Goal: Task Accomplishment & Management: Manage account settings

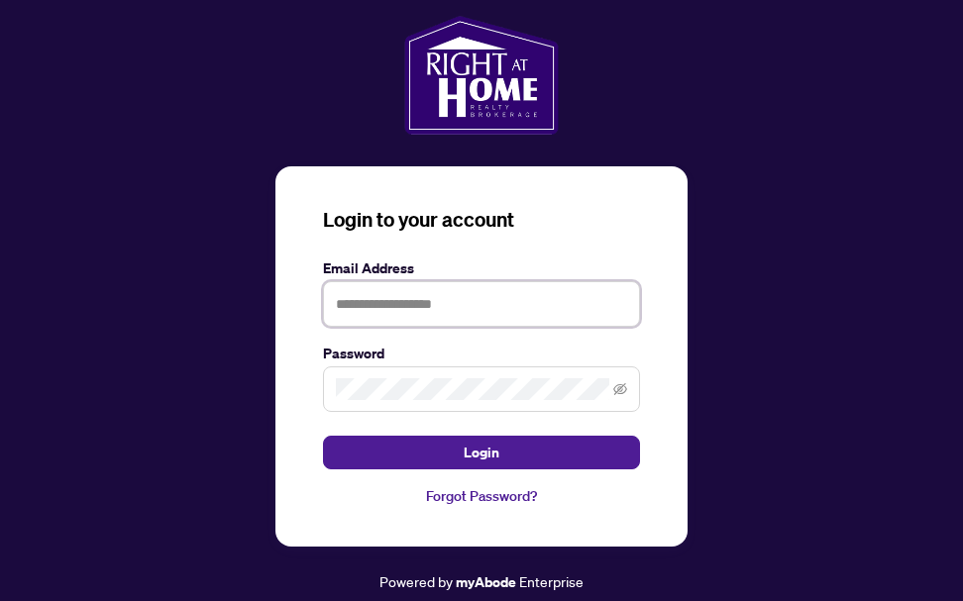
click at [371, 315] on input "text" at bounding box center [481, 304] width 317 height 46
type input "**********"
click at [405, 376] on span at bounding box center [481, 390] width 317 height 46
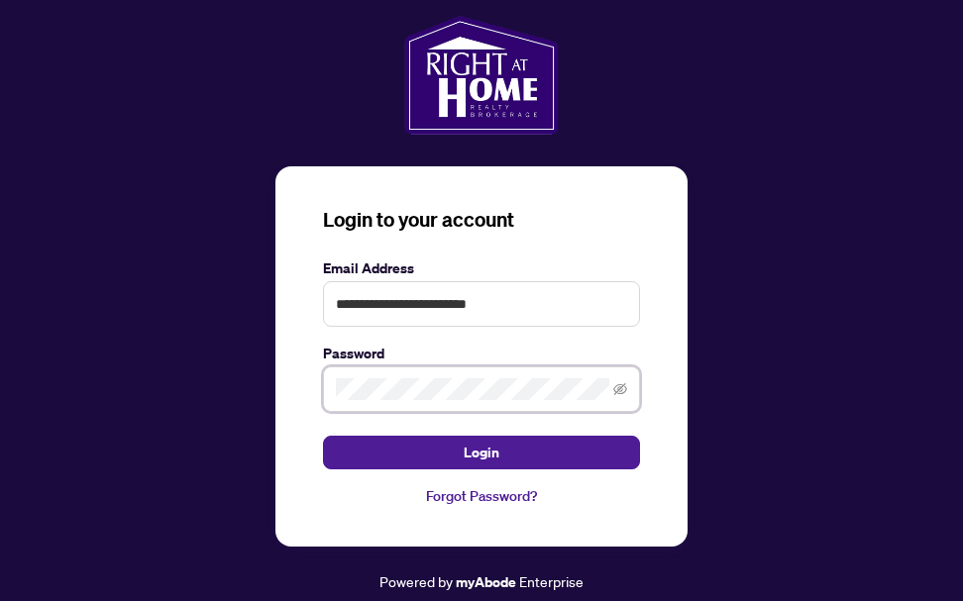
click at [323, 436] on button "Login" at bounding box center [481, 453] width 317 height 34
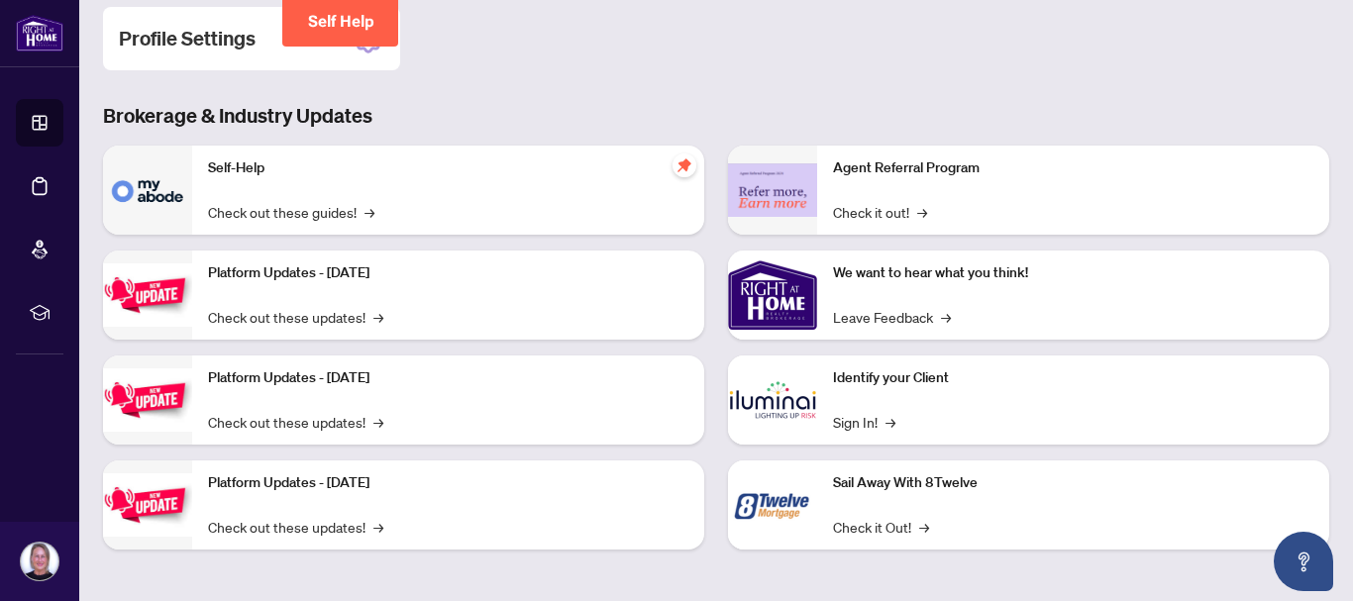
scroll to position [216, 0]
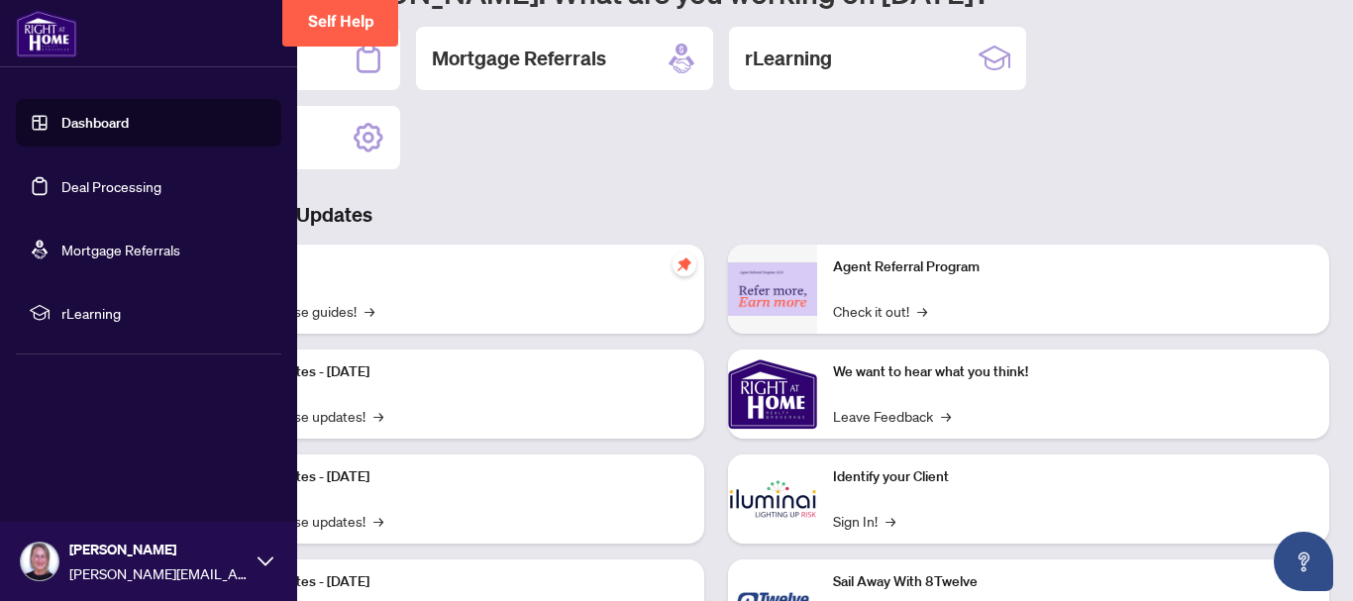
click at [74, 189] on link "Deal Processing" at bounding box center [111, 186] width 100 height 18
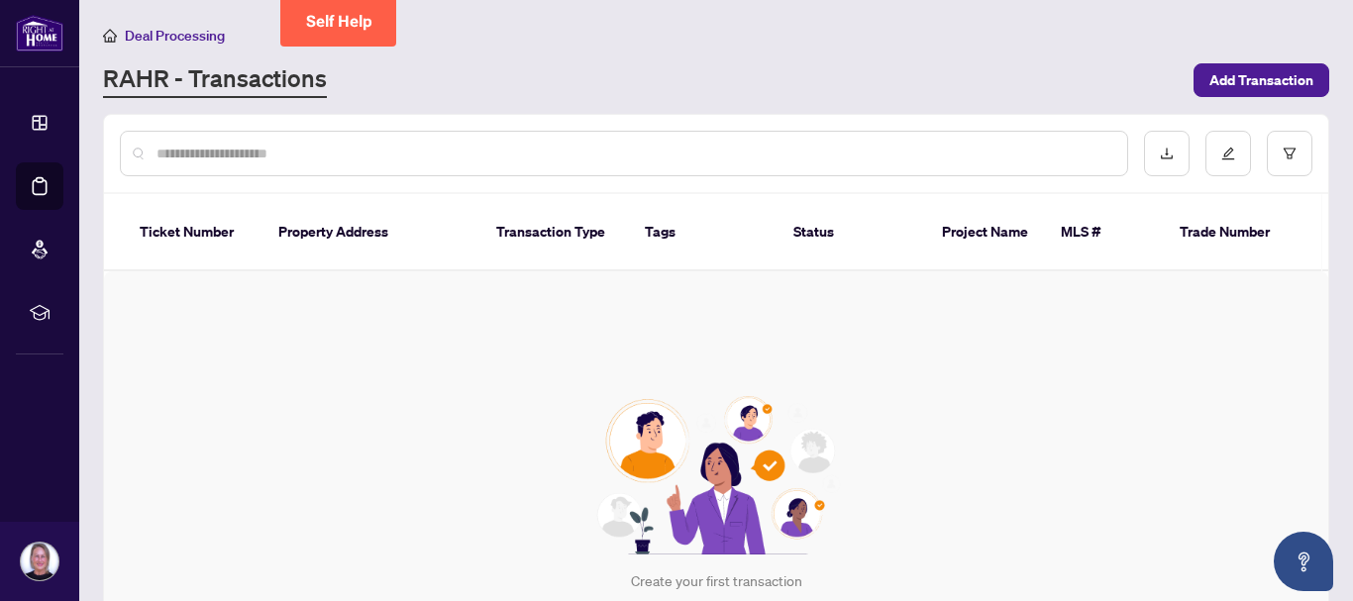
click at [247, 157] on input "text" at bounding box center [634, 154] width 955 height 22
click at [345, 225] on th "Property Address" at bounding box center [372, 232] width 218 height 77
click at [583, 228] on th "Transaction Type" at bounding box center [555, 232] width 149 height 77
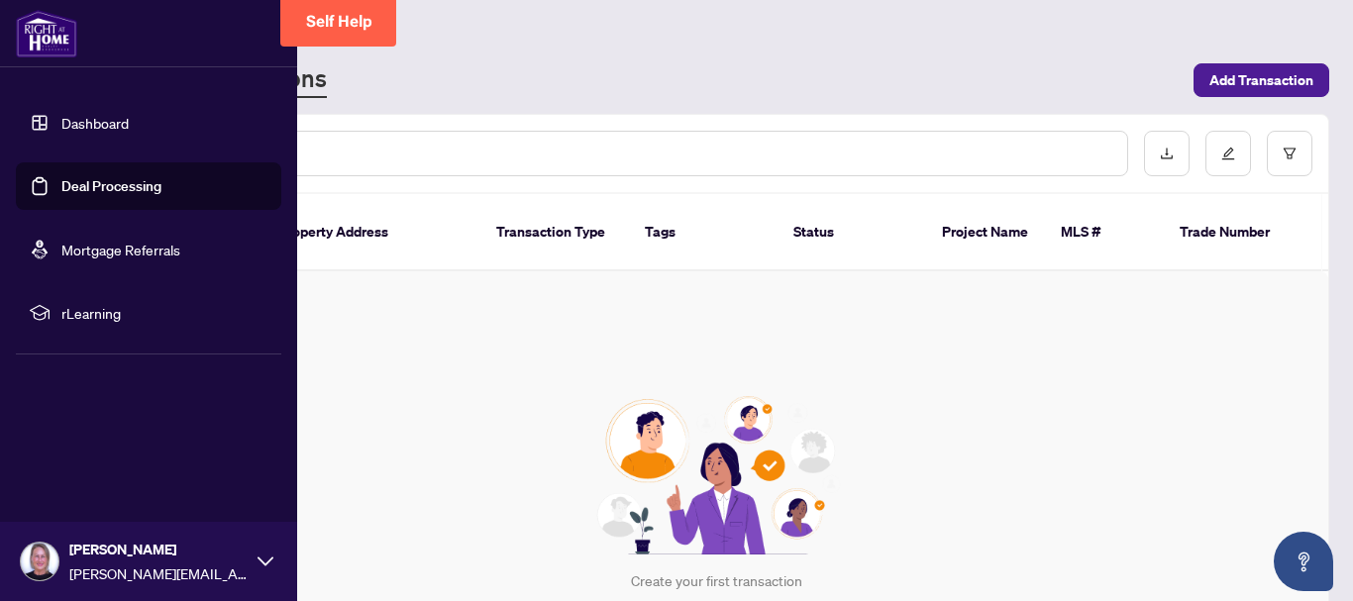
click at [98, 184] on link "Deal Processing" at bounding box center [111, 186] width 100 height 18
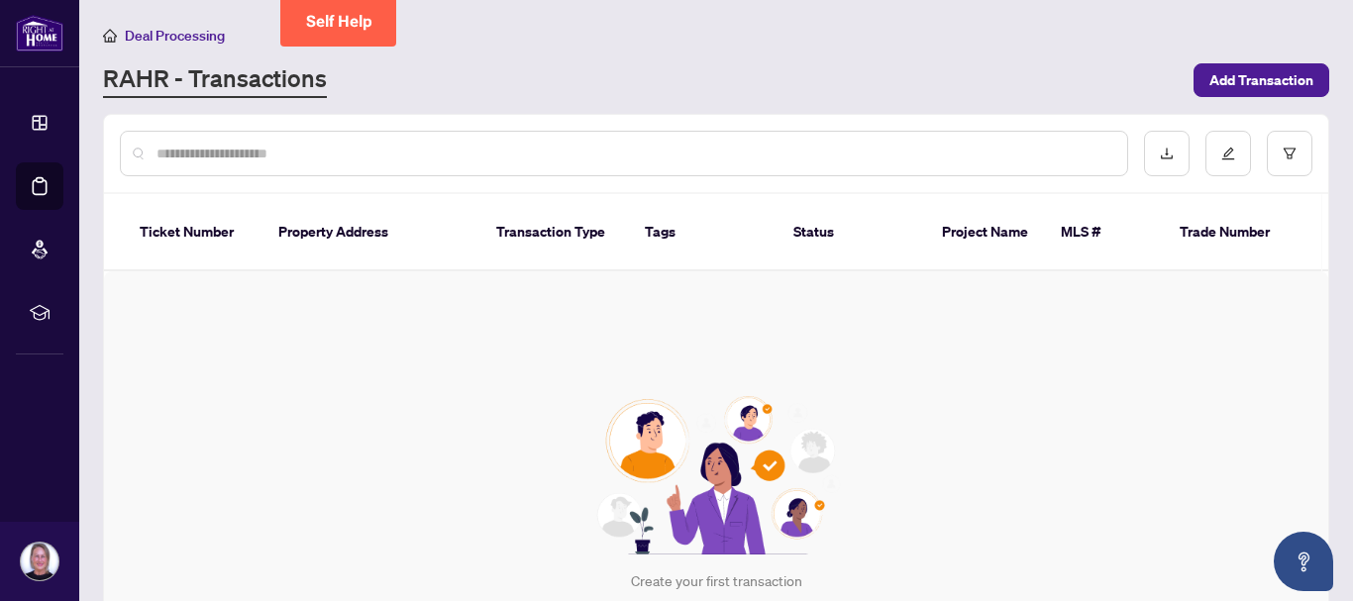
click at [517, 153] on input "text" at bounding box center [634, 154] width 955 height 22
click at [977, 152] on button "button" at bounding box center [1167, 154] width 46 height 46
click at [977, 345] on div "Create your first transaction Add Transaction" at bounding box center [716, 518] width 1225 height 495
click at [245, 173] on div at bounding box center [624, 154] width 1009 height 46
click at [245, 162] on input "text" at bounding box center [634, 154] width 955 height 22
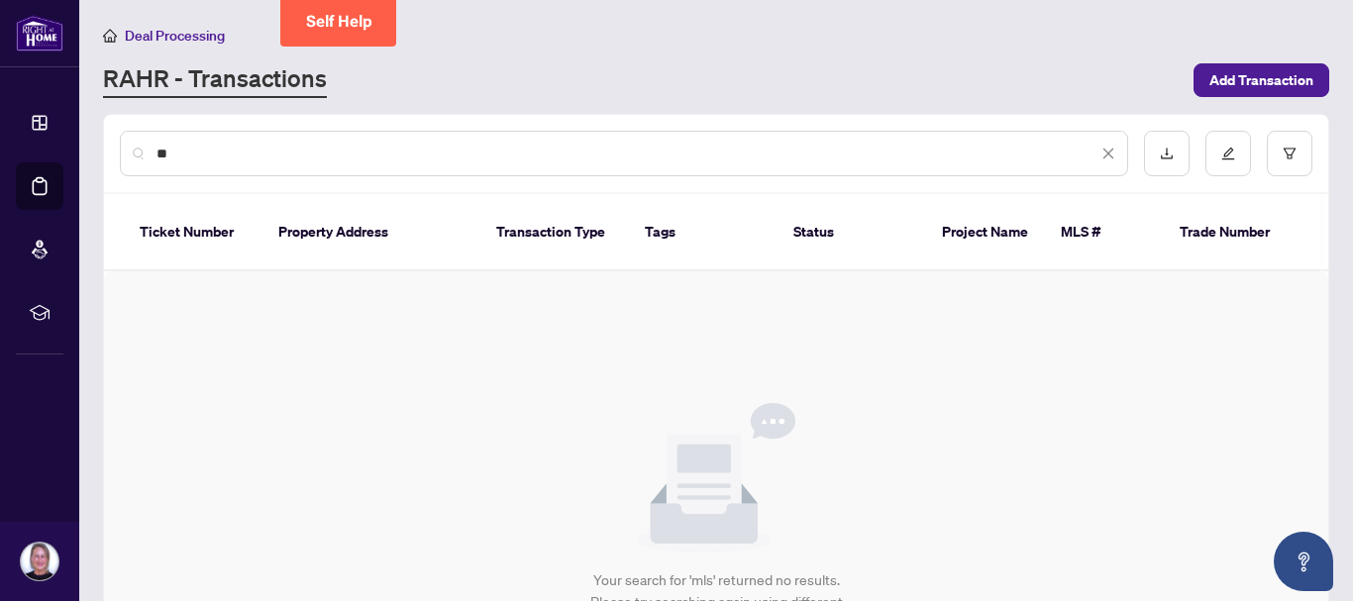
type input "*"
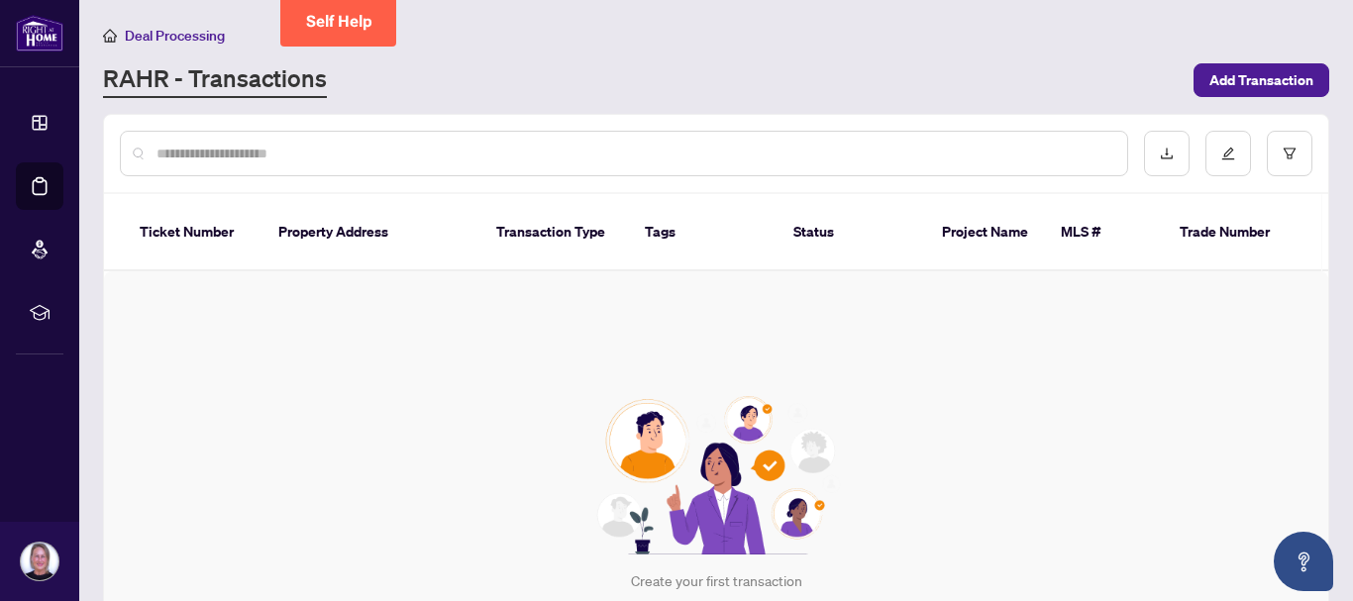
click at [977, 224] on th "MLS #" at bounding box center [1104, 232] width 119 height 77
click at [977, 83] on span "Add Transaction" at bounding box center [1262, 80] width 104 height 32
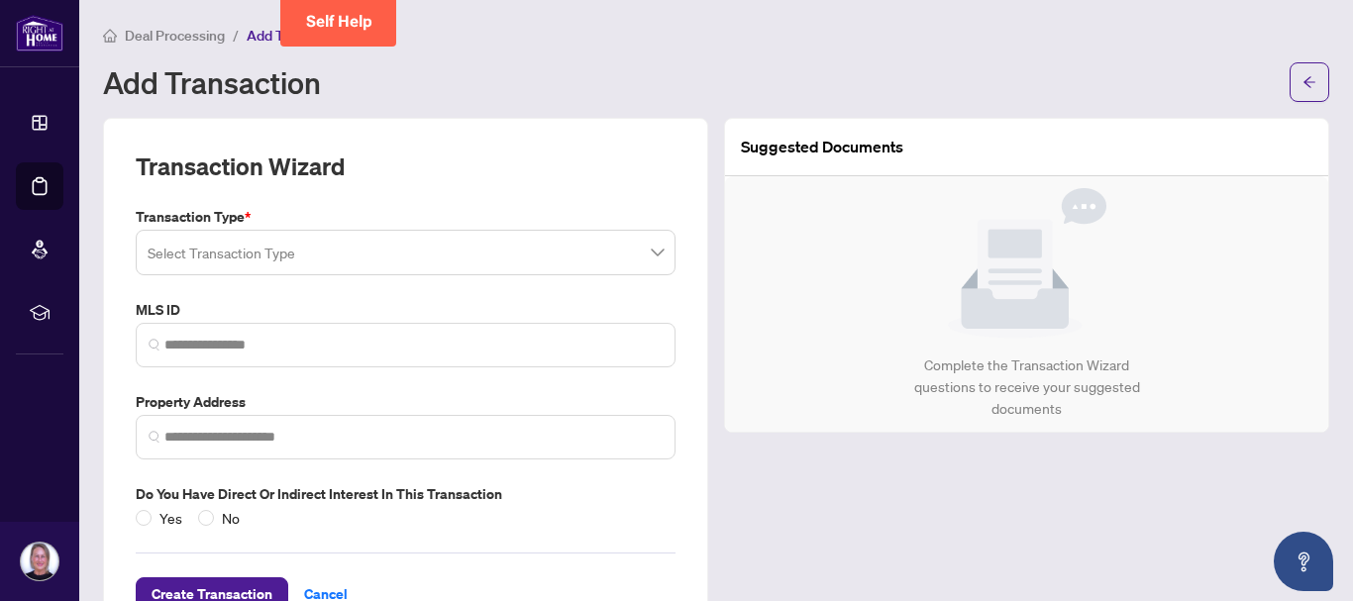
click at [643, 258] on span at bounding box center [406, 253] width 516 height 38
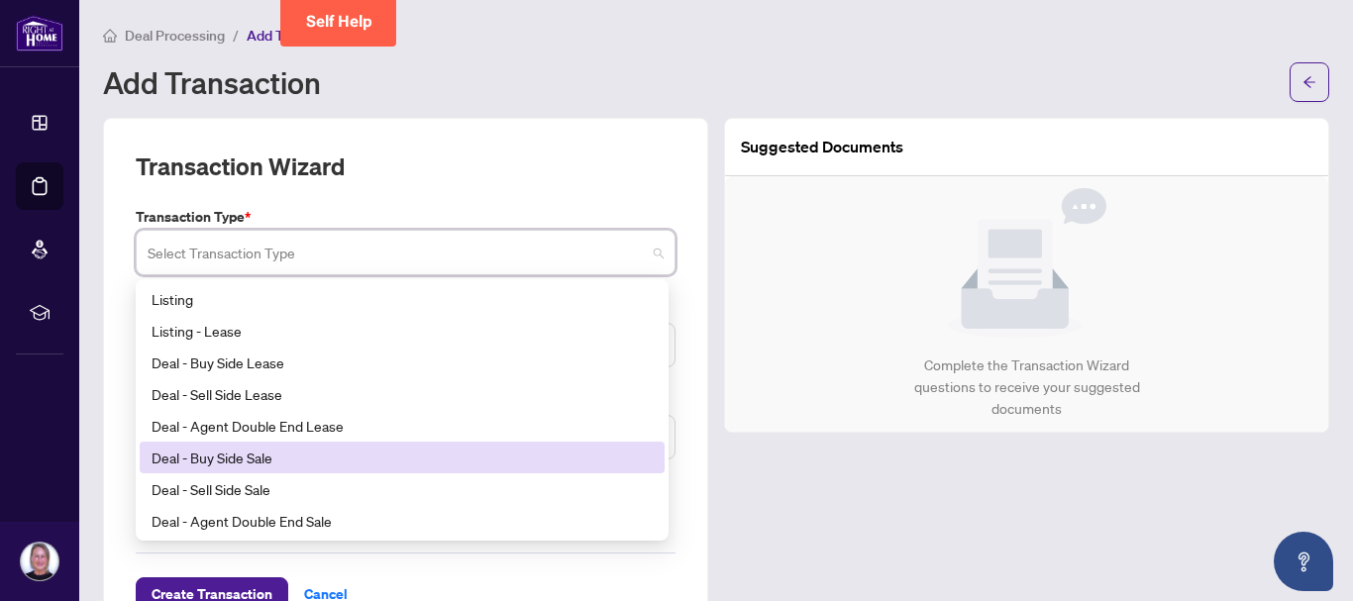
click at [290, 454] on div "Deal - Buy Side Sale" at bounding box center [402, 458] width 501 height 22
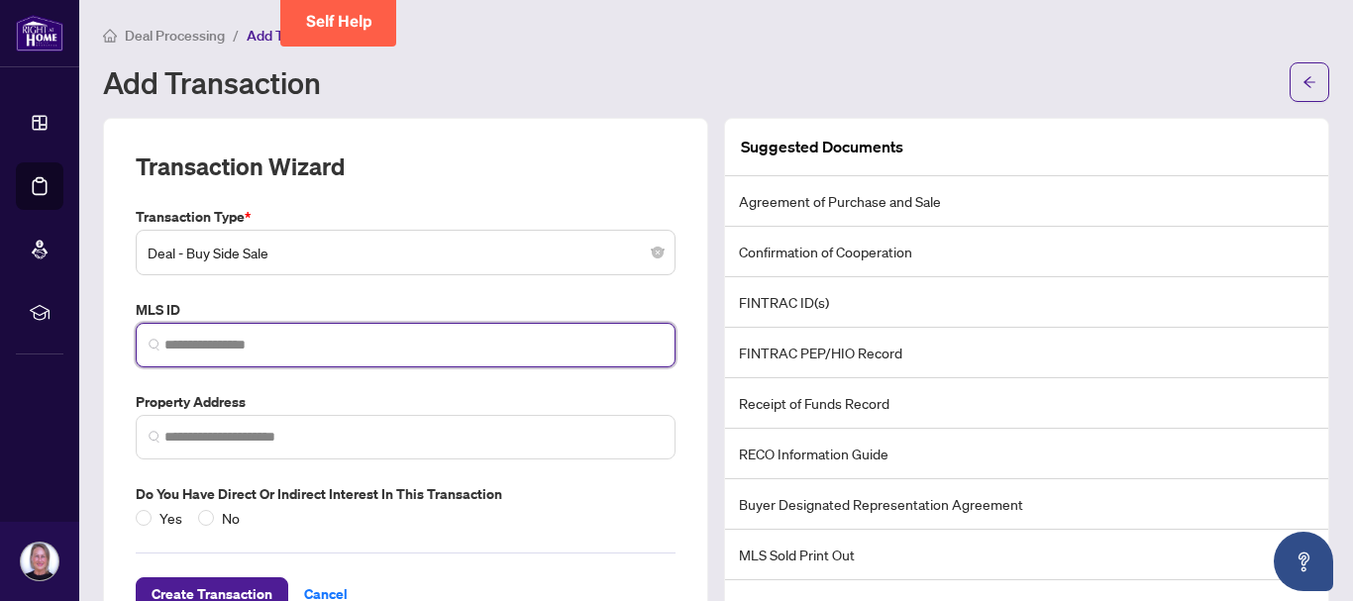
click at [346, 353] on input "search" at bounding box center [413, 345] width 498 height 21
type input "*"
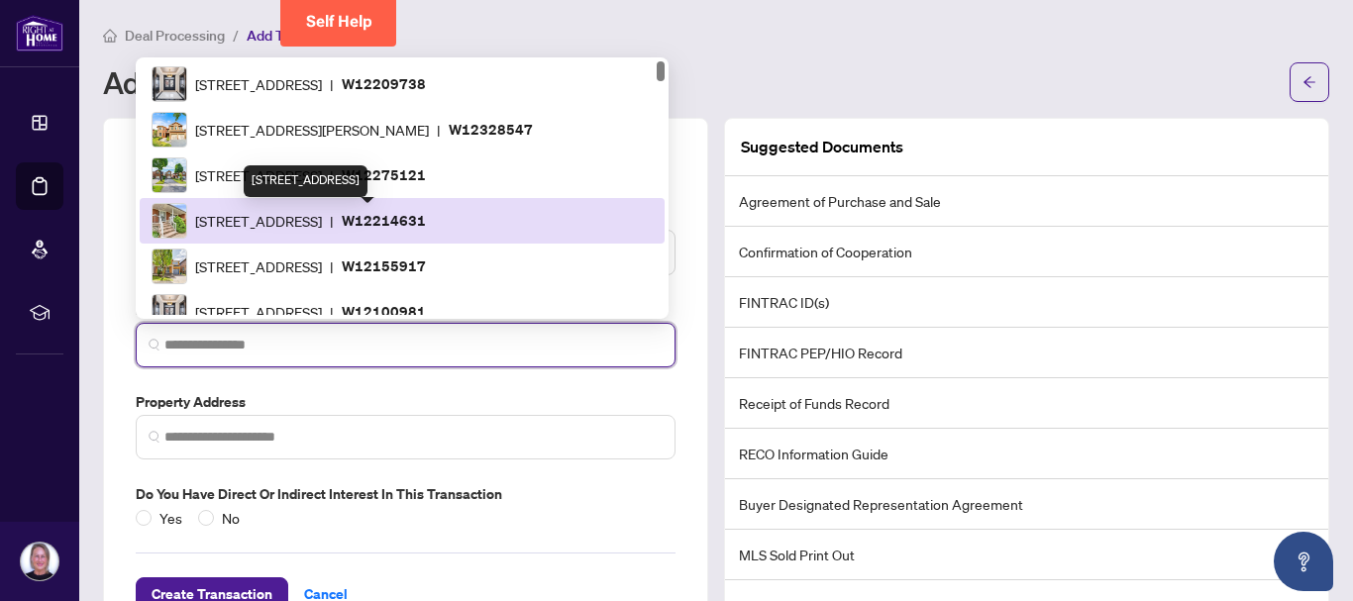
click at [322, 229] on span "7 West Wareside Rd, Toronto, Ontario M9C 3H9, Canada" at bounding box center [258, 221] width 127 height 22
type input "*********"
type input "**********"
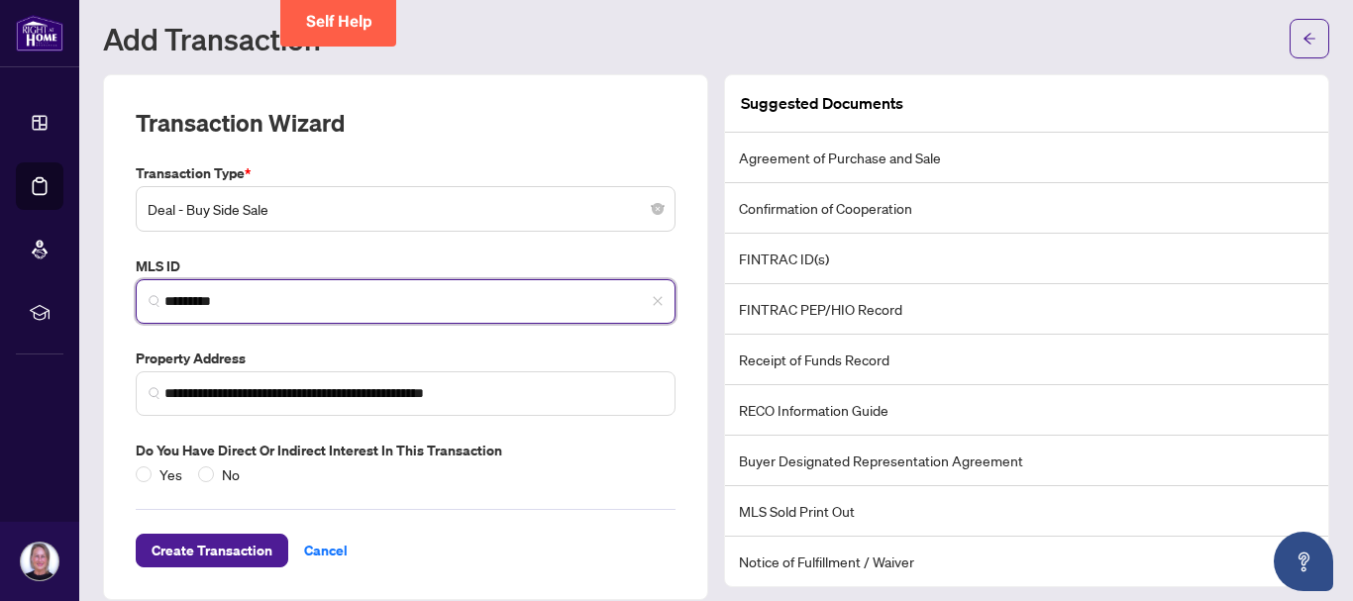
scroll to position [65, 0]
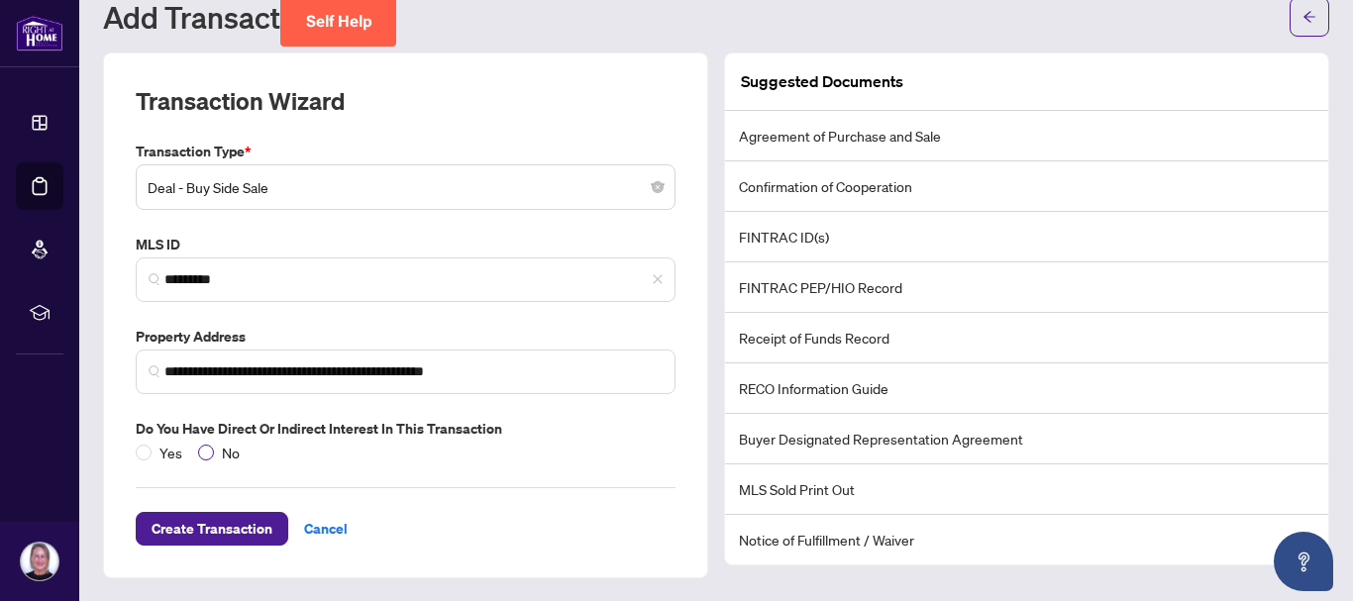
click at [218, 455] on span "No" at bounding box center [231, 453] width 34 height 22
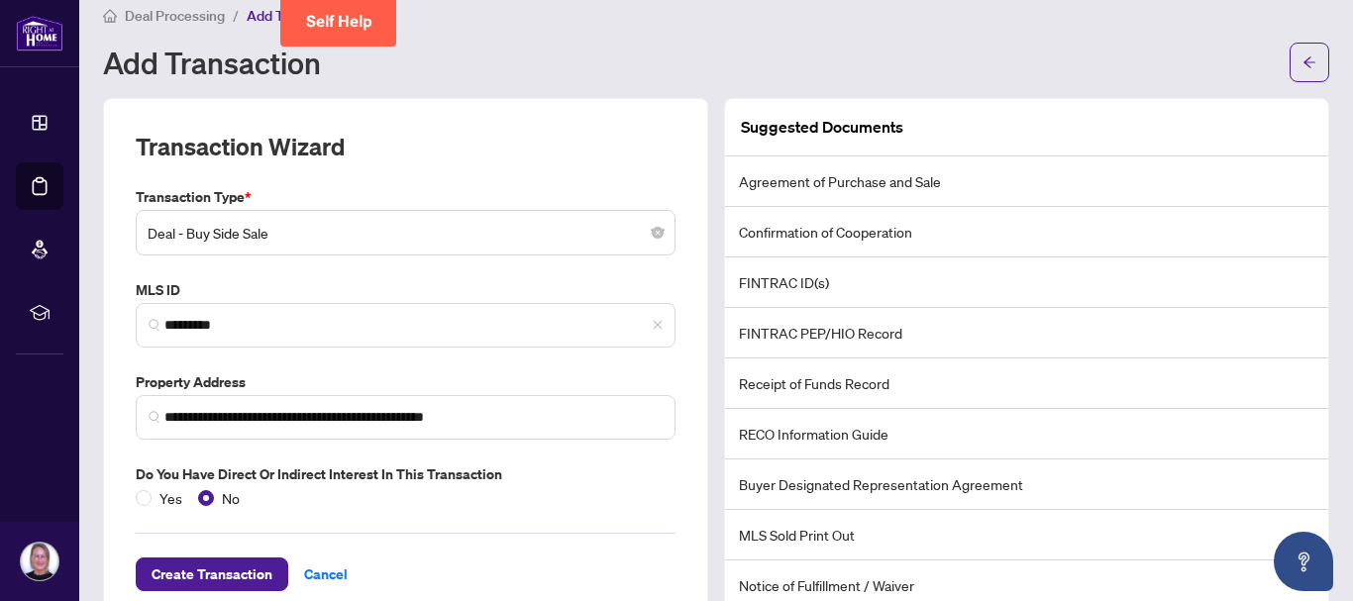
scroll to position [0, 0]
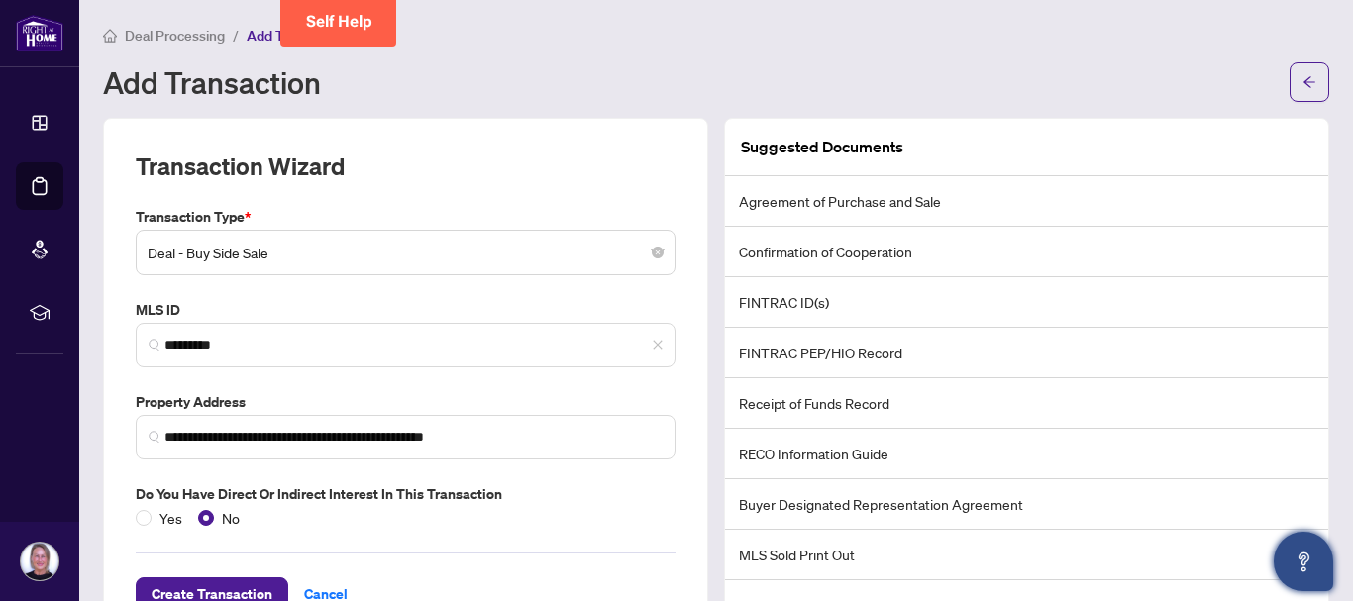
click at [977, 556] on icon "Open asap" at bounding box center [1304, 559] width 11 height 14
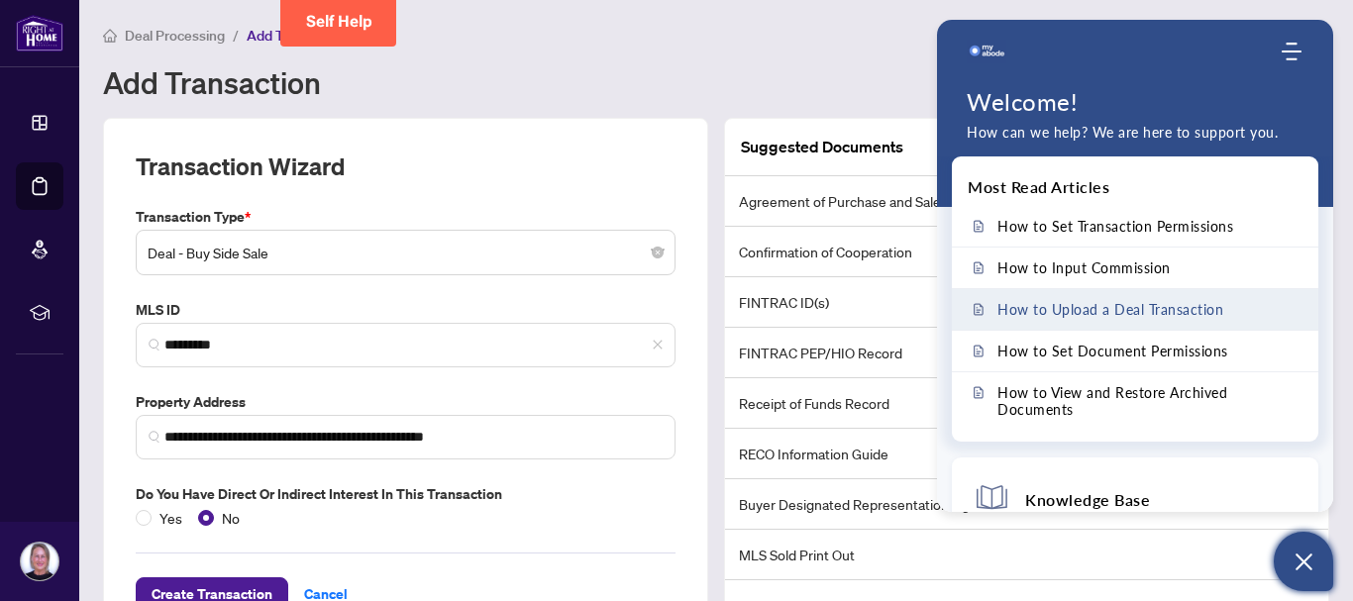
click at [977, 309] on span "How to Upload a Deal Transaction" at bounding box center [1111, 309] width 226 height 17
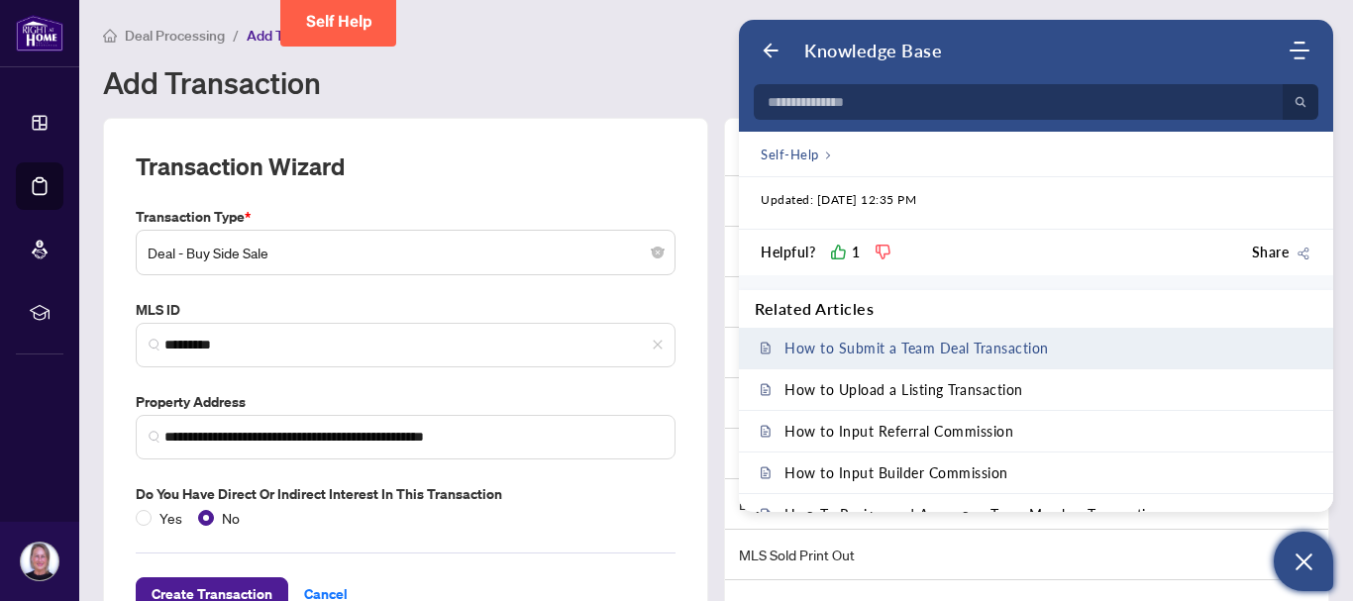
scroll to position [2741, 0]
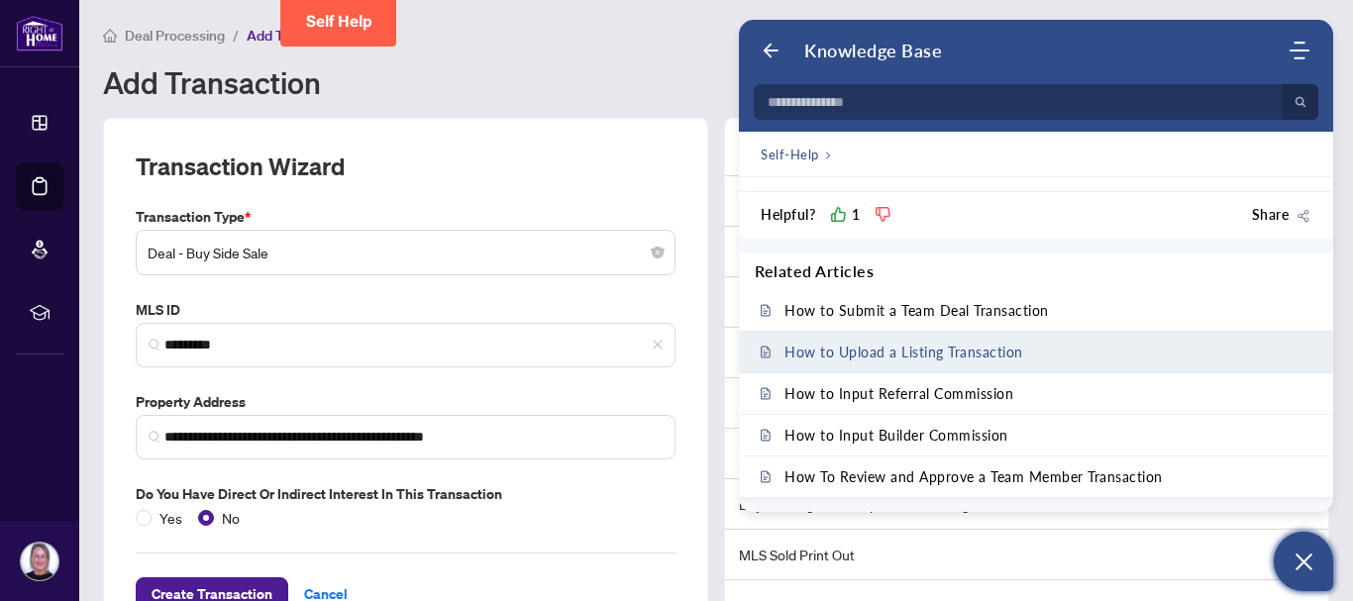
click at [884, 360] on span "How to Upload a Listing Transaction" at bounding box center [904, 352] width 239 height 17
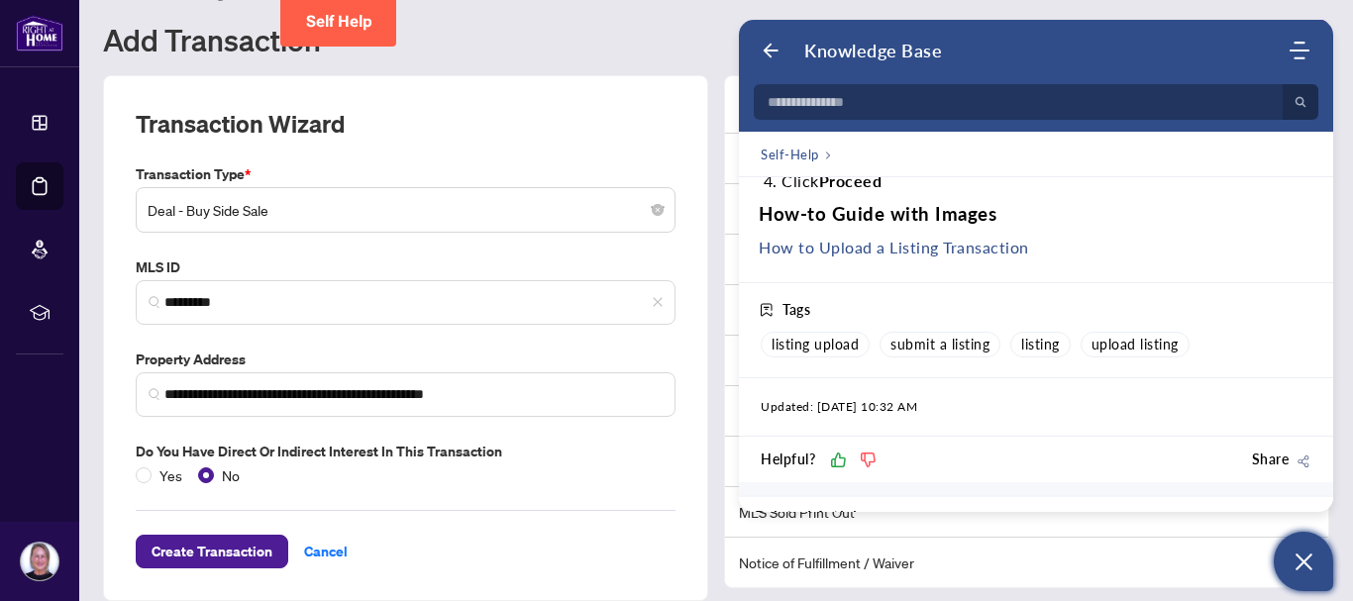
scroll to position [65, 0]
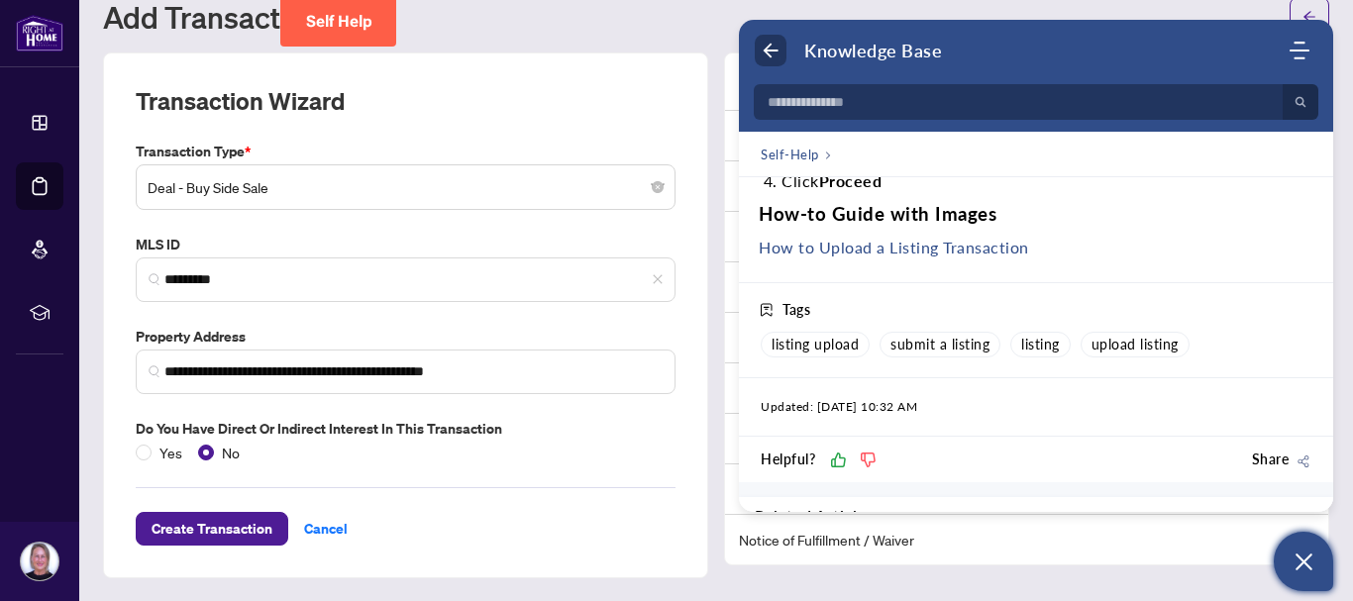
click at [769, 42] on icon "Back" at bounding box center [771, 51] width 20 height 20
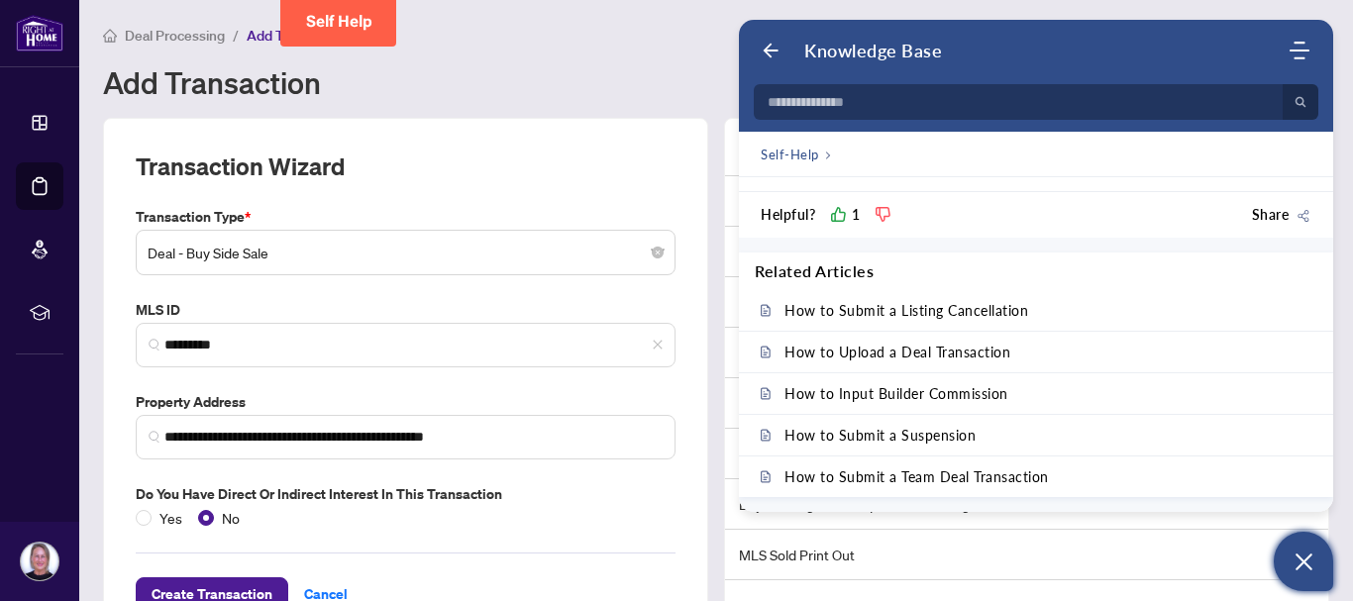
scroll to position [2741, 0]
click at [609, 62] on div "Add Transaction" at bounding box center [716, 82] width 1227 height 40
click at [767, 47] on icon "Back" at bounding box center [771, 51] width 20 height 20
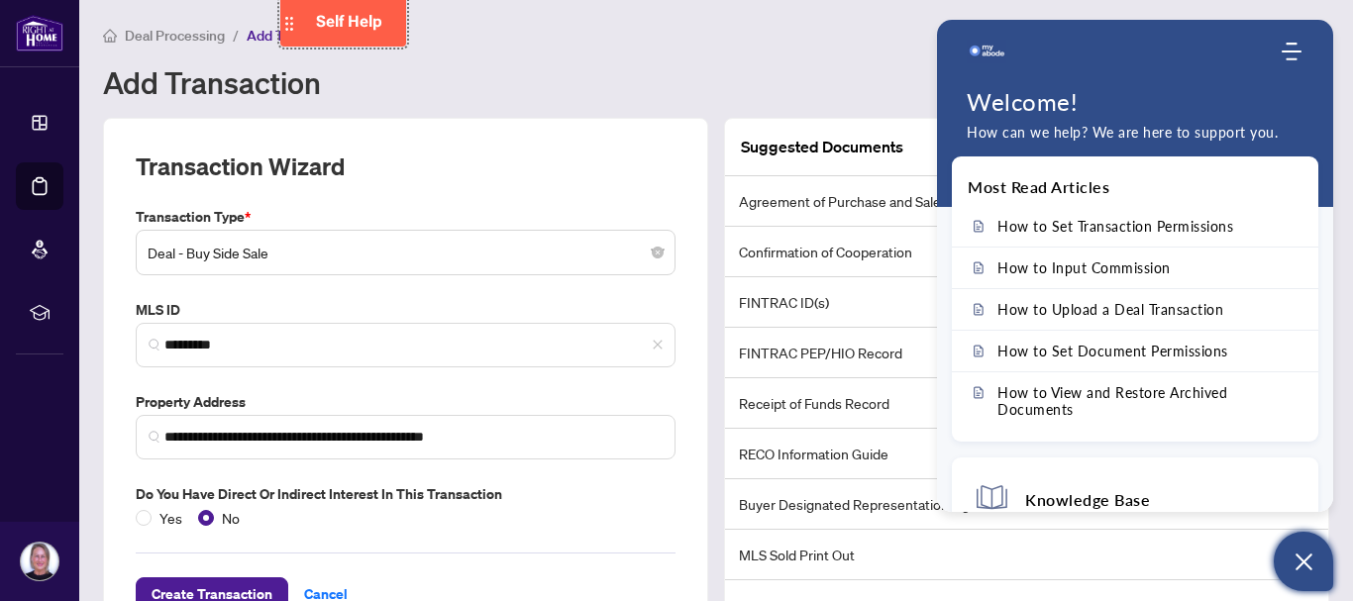
click at [324, 13] on span "Self Help" at bounding box center [349, 21] width 66 height 19
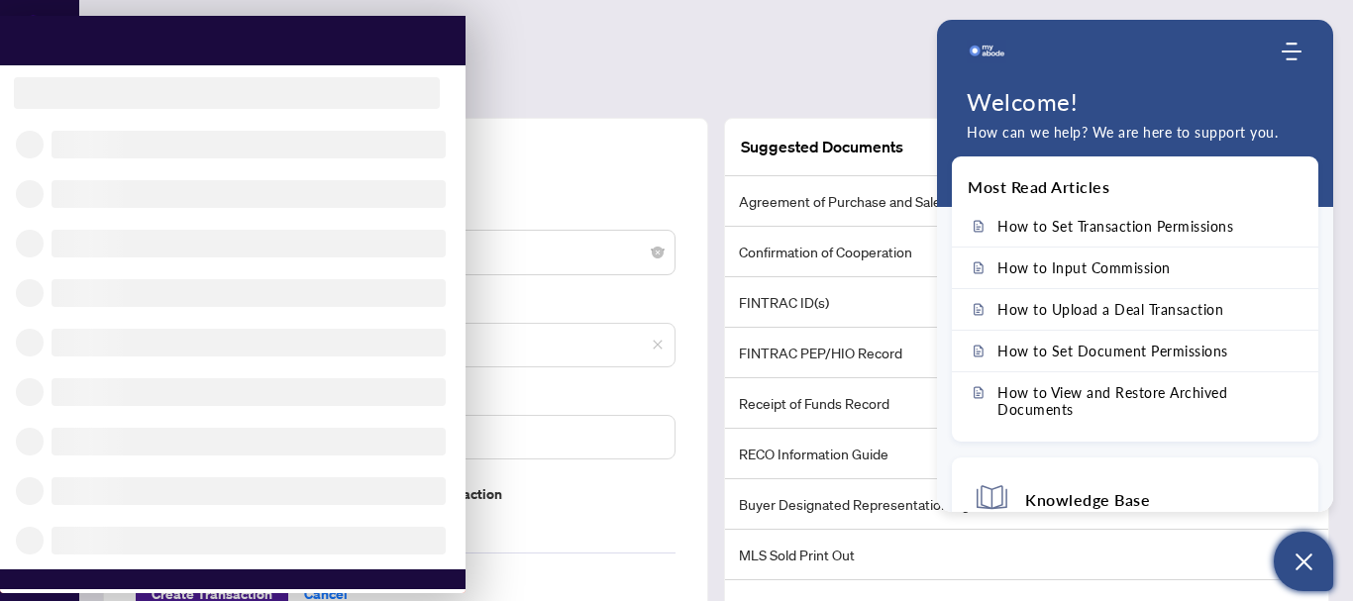
scroll to position [0, 0]
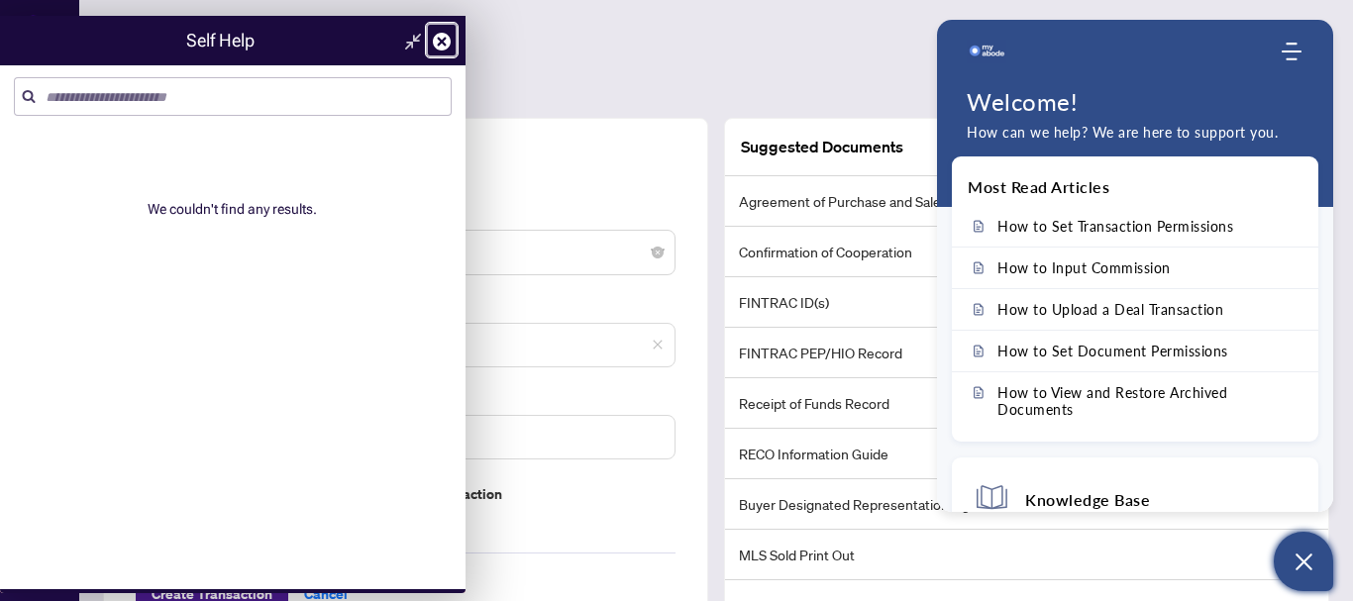
click at [443, 44] on icon at bounding box center [442, 42] width 18 height 18
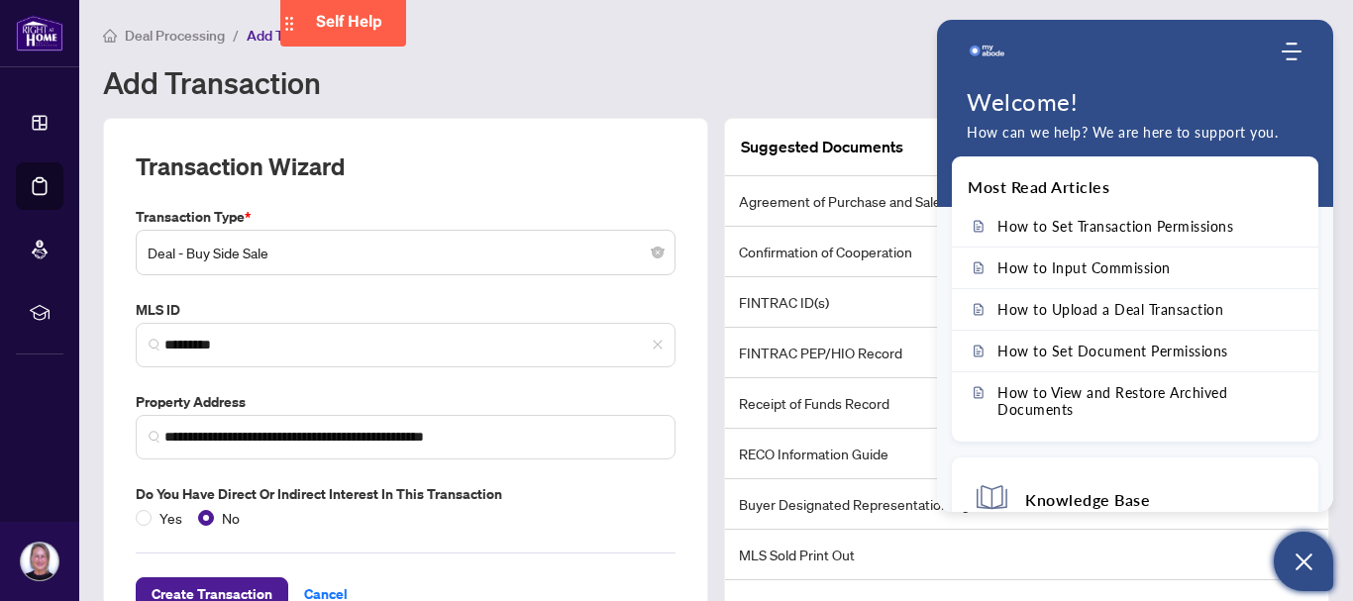
click at [977, 554] on icon "Open asap" at bounding box center [1304, 562] width 25 height 25
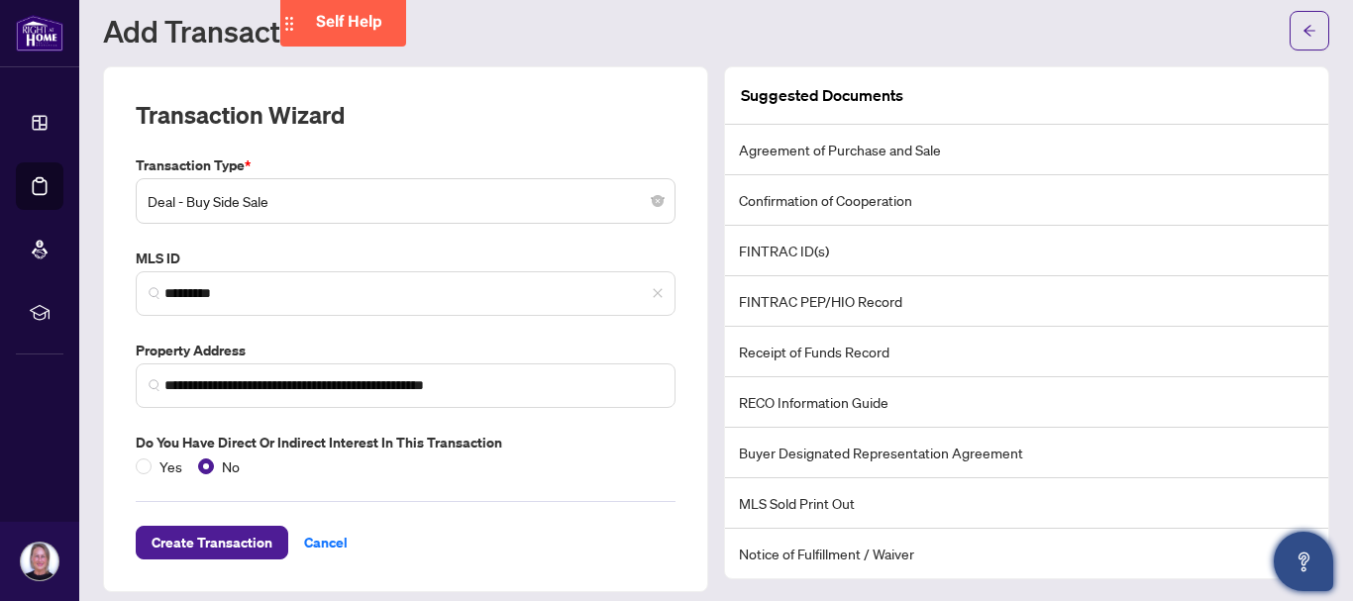
scroll to position [65, 0]
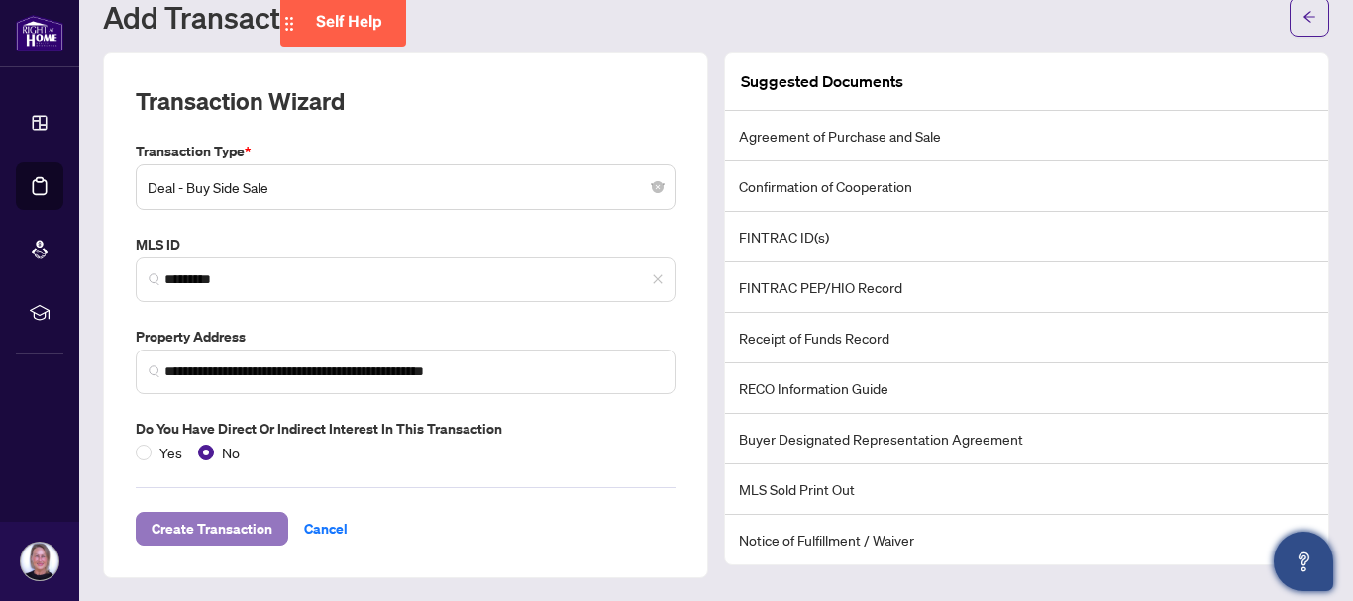
click at [198, 519] on span "Create Transaction" at bounding box center [212, 529] width 121 height 32
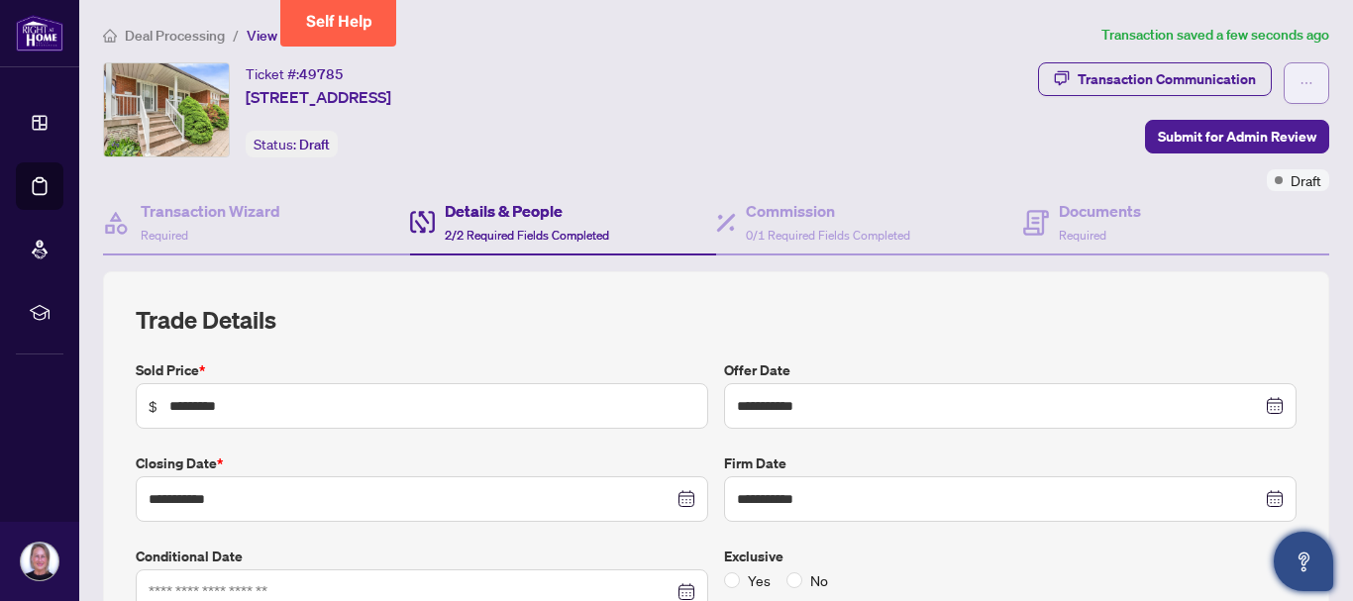
click at [977, 84] on button "button" at bounding box center [1307, 83] width 46 height 42
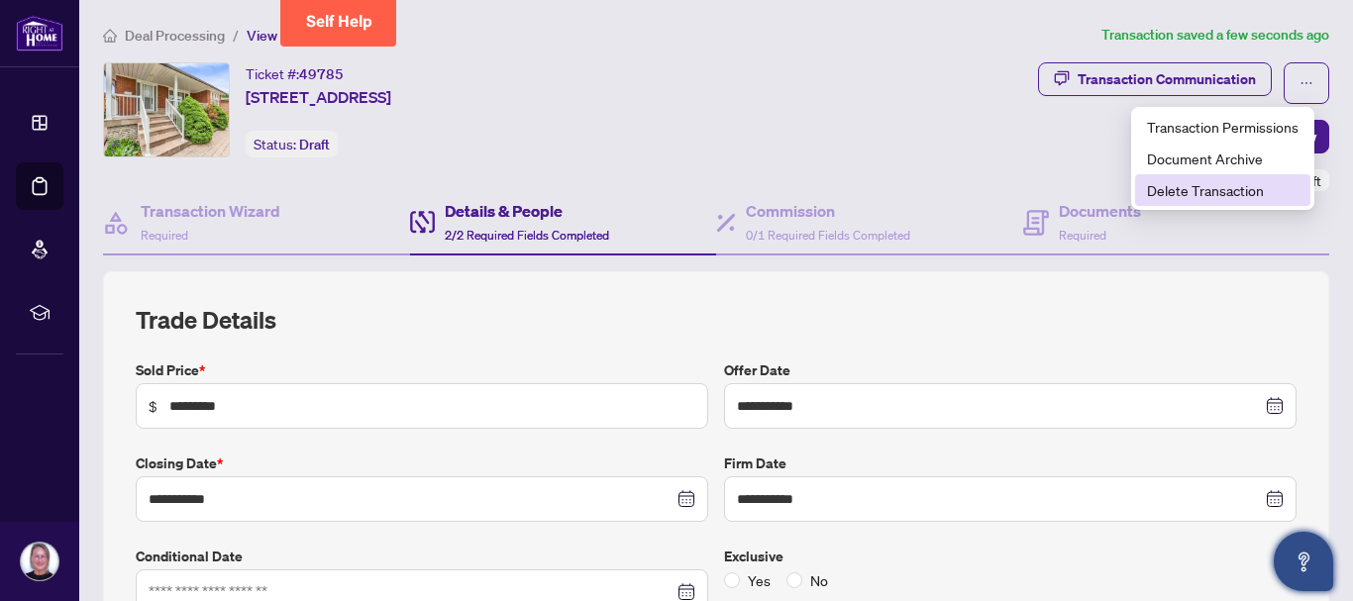
click at [977, 191] on span "Delete Transaction" at bounding box center [1223, 190] width 152 height 22
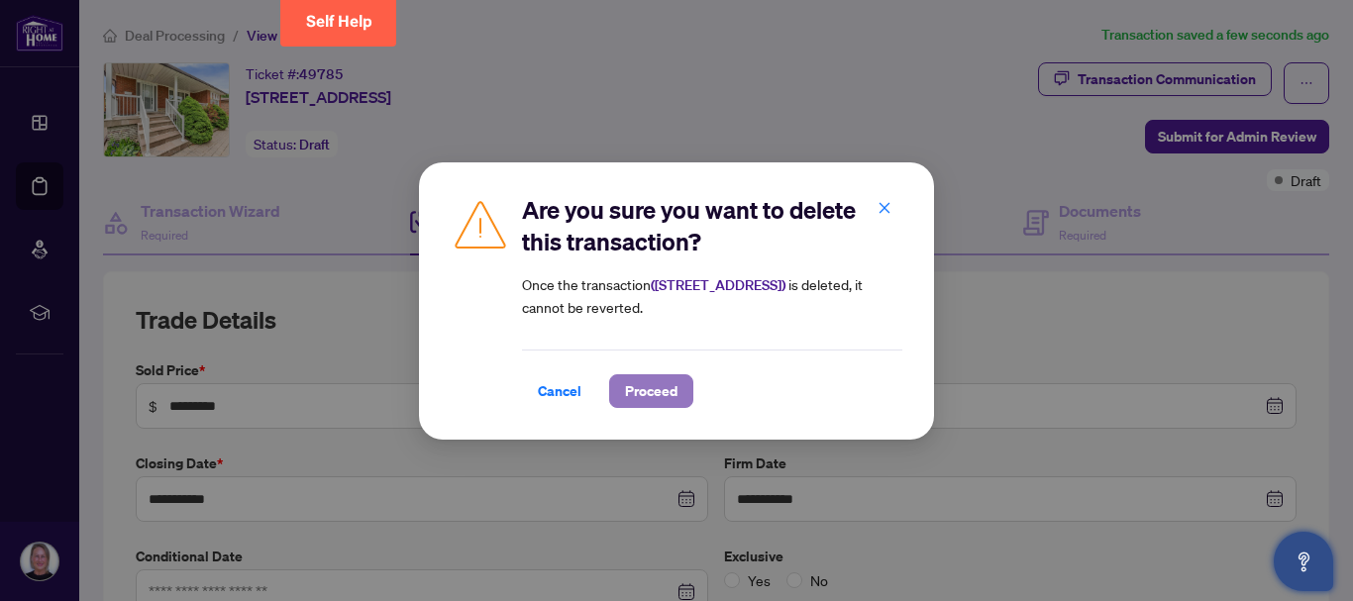
click at [640, 394] on span "Proceed" at bounding box center [651, 392] width 53 height 32
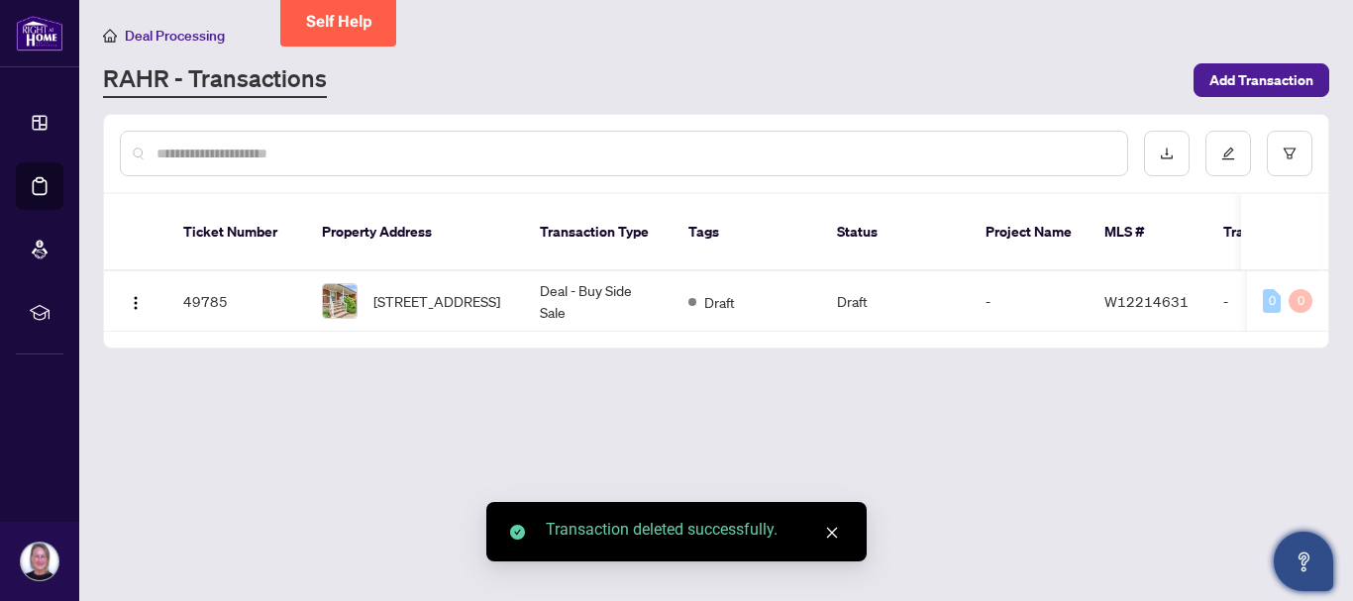
click at [830, 535] on icon "close" at bounding box center [832, 533] width 11 height 11
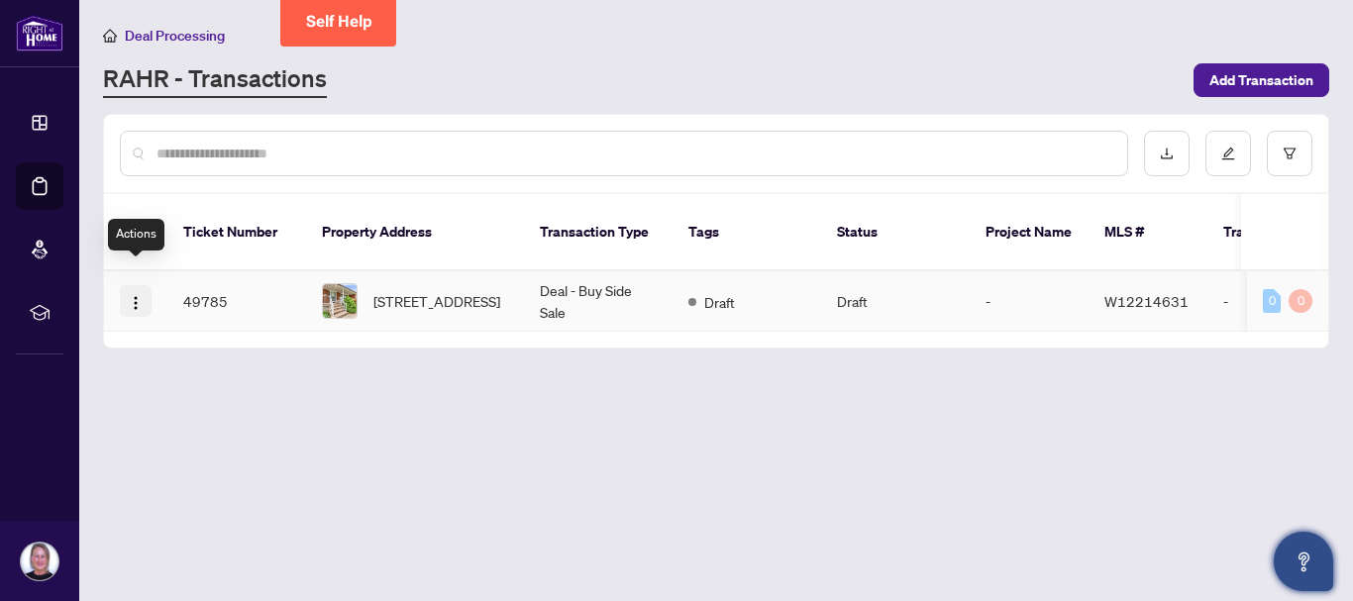
click at [132, 295] on img "button" at bounding box center [136, 303] width 16 height 16
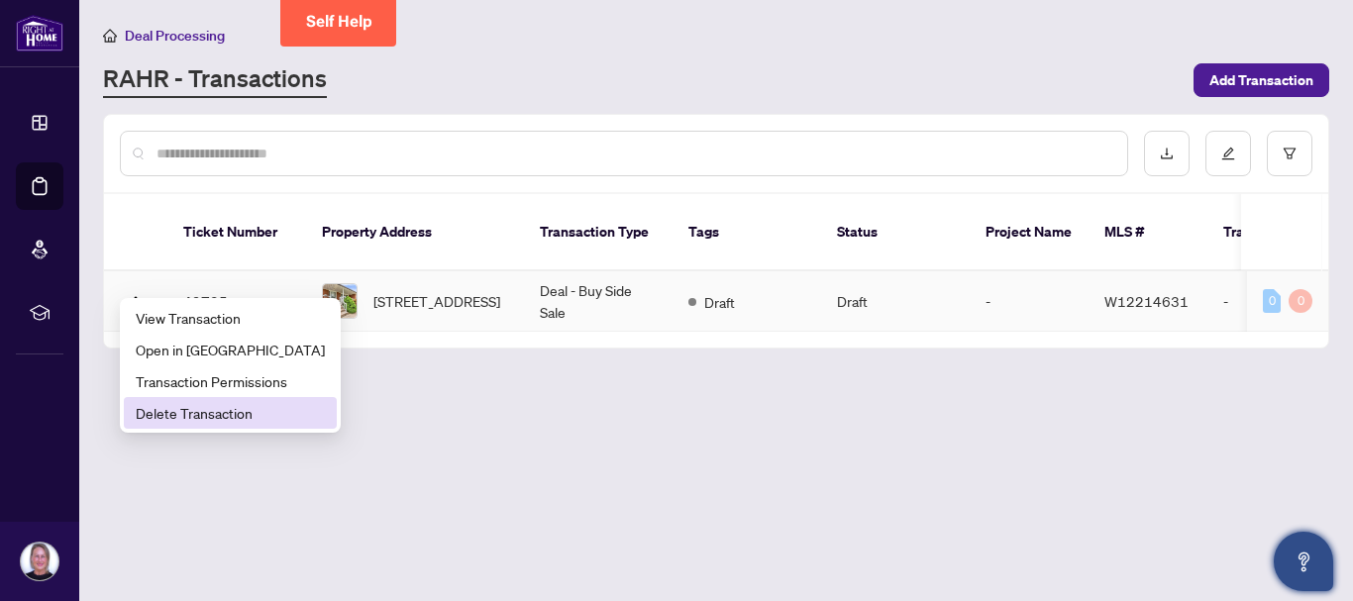
click at [196, 412] on span "Delete Transaction" at bounding box center [230, 413] width 189 height 22
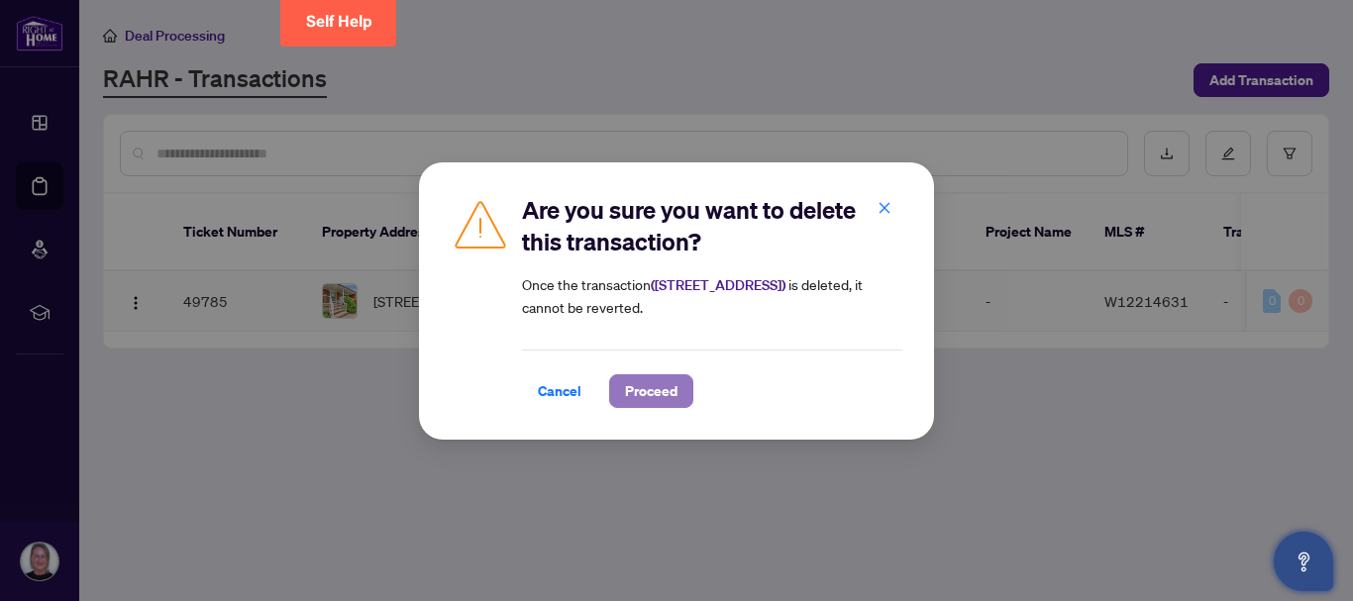
click at [639, 392] on span "Proceed" at bounding box center [651, 392] width 53 height 32
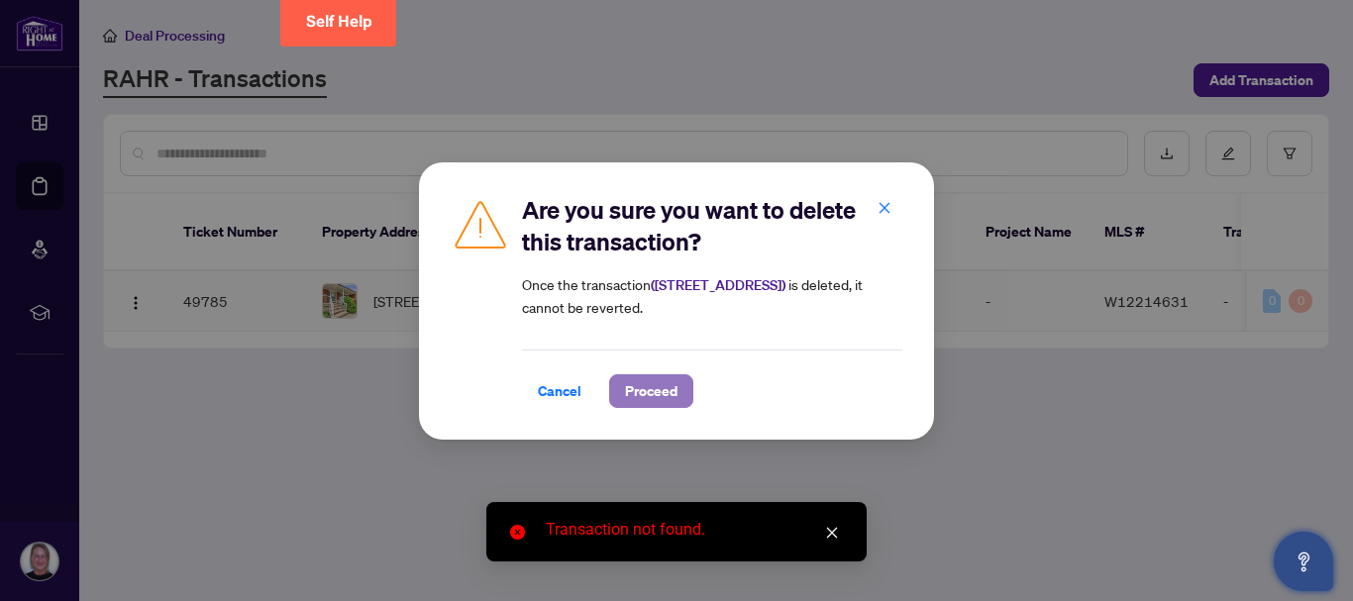
click at [655, 384] on span "Proceed" at bounding box center [651, 392] width 53 height 32
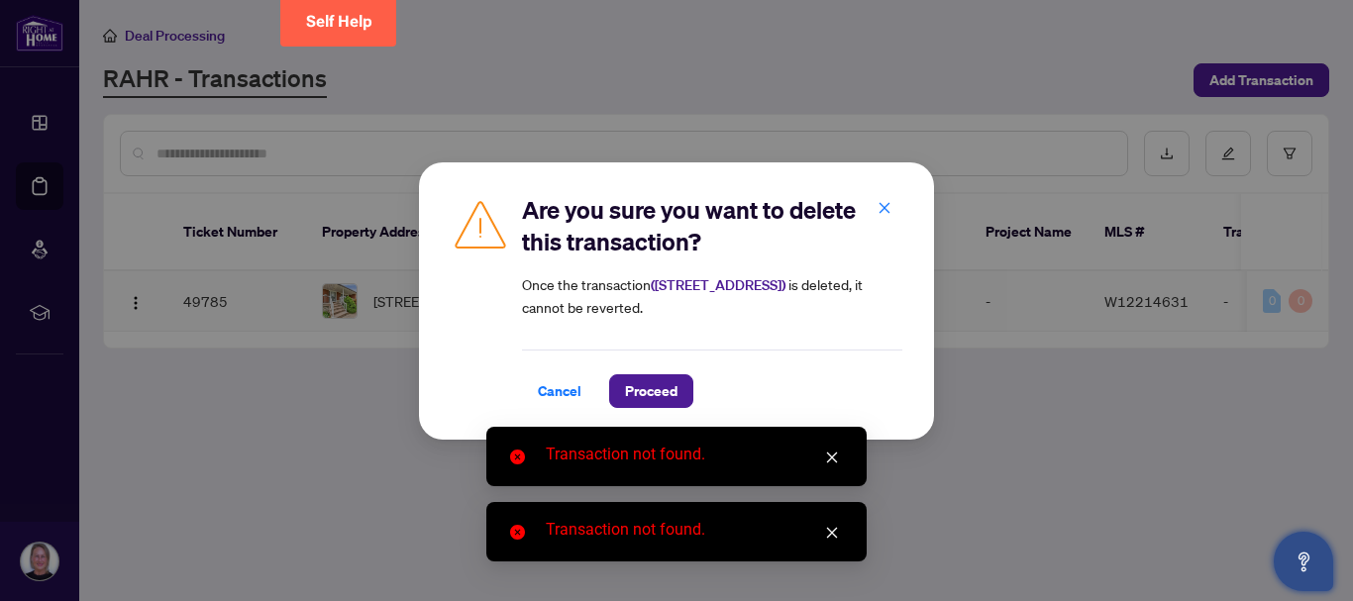
click at [895, 471] on div "Are you sure you want to delete this transaction? Once the transaction ( 7 West…" at bounding box center [676, 300] width 1353 height 601
drag, startPoint x: 354, startPoint y: 343, endPoint x: 320, endPoint y: 330, distance: 36.1
click at [352, 343] on div "Are you sure you want to delete this transaction? Once the transaction ( 7 West…" at bounding box center [676, 300] width 1353 height 601
click at [47, 28] on div "Are you sure you want to delete this transaction? Once the transaction ( 7 West…" at bounding box center [676, 300] width 1353 height 601
click at [883, 211] on icon "close" at bounding box center [885, 208] width 14 height 14
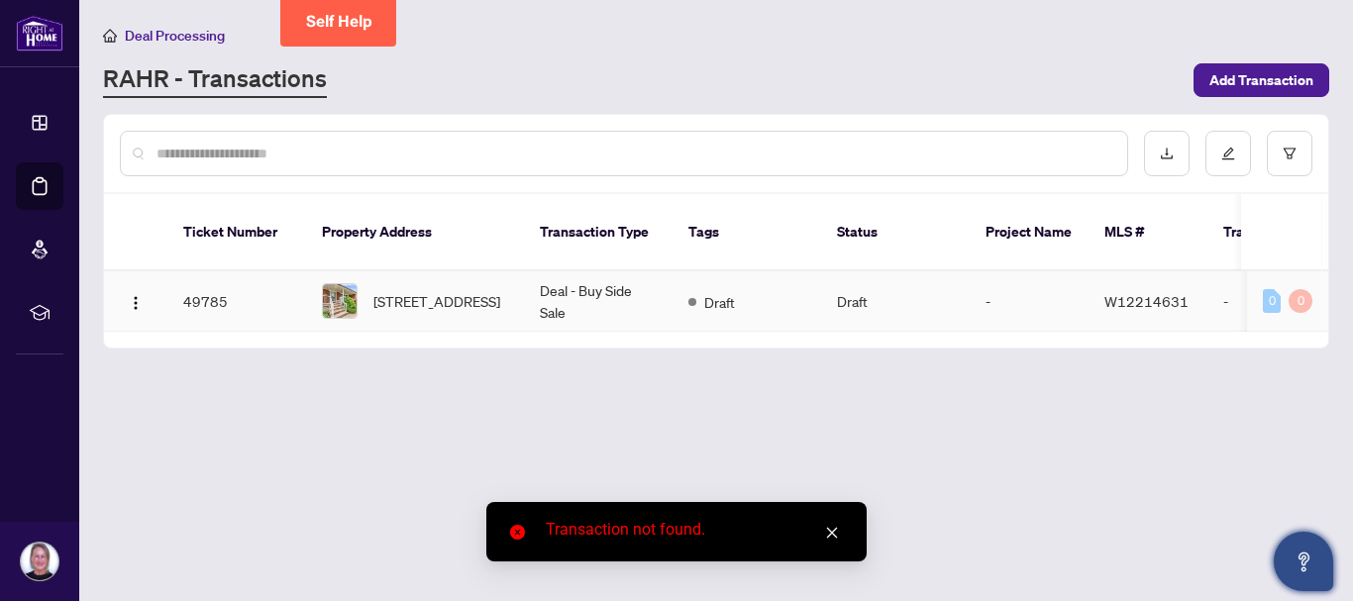
click at [977, 280] on td "-" at bounding box center [1277, 301] width 139 height 60
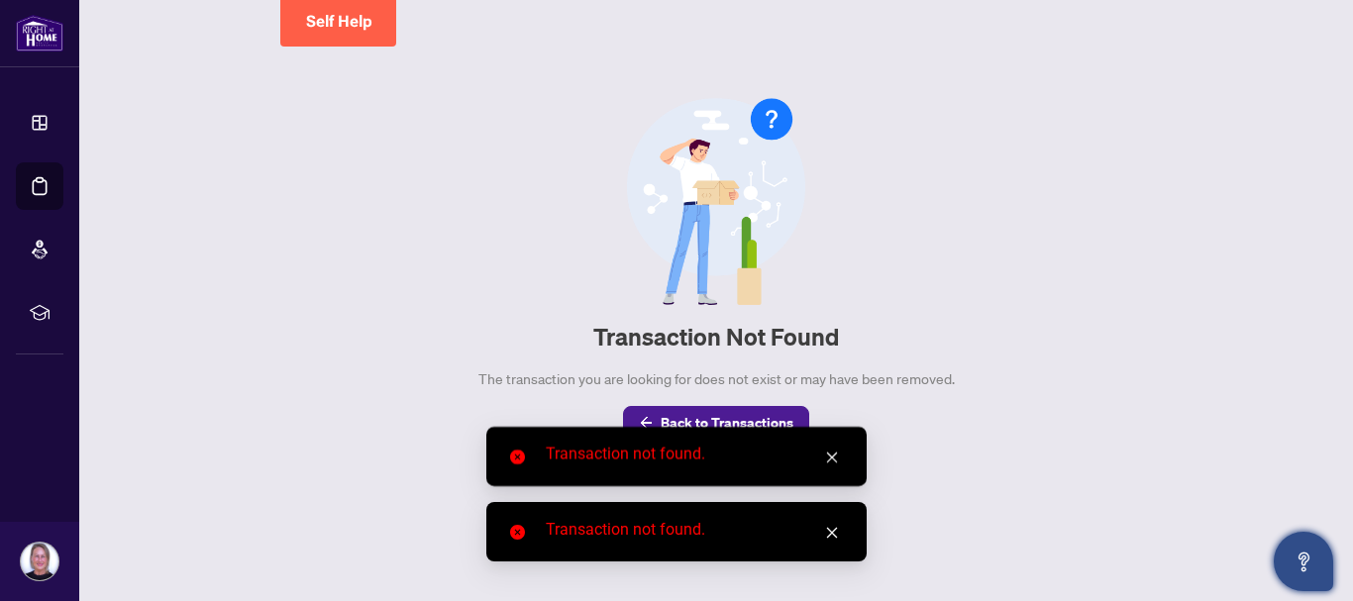
click at [841, 455] on link "Close" at bounding box center [832, 458] width 22 height 22
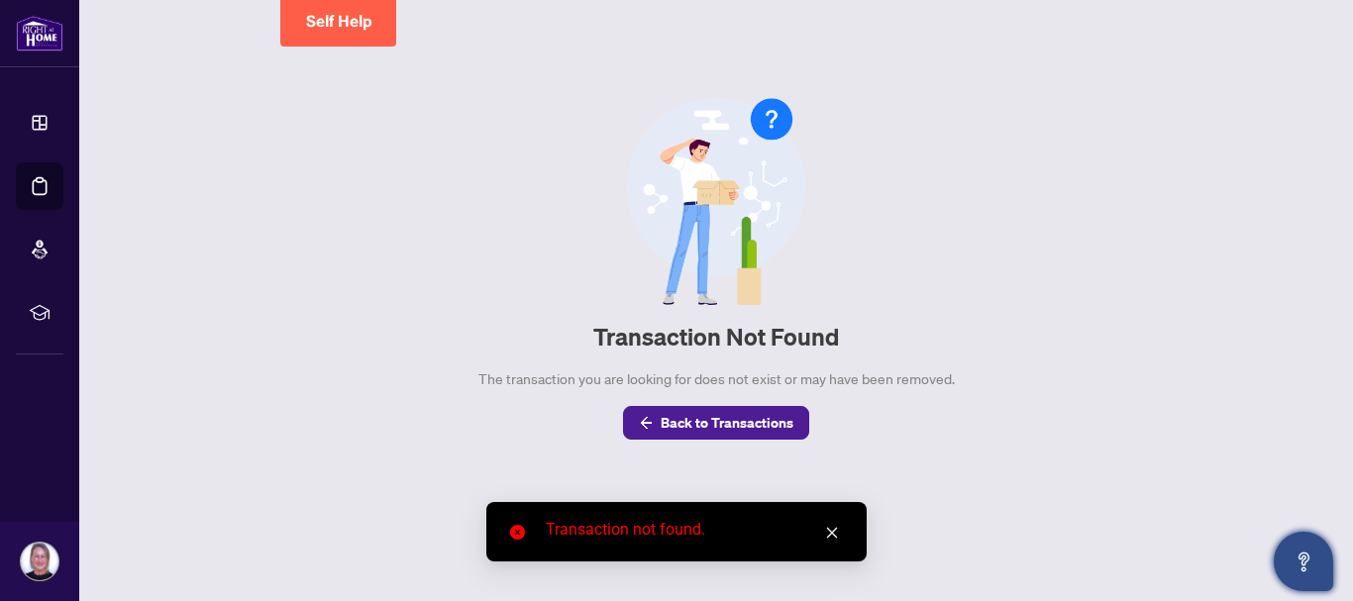
click at [839, 537] on link "Close" at bounding box center [832, 533] width 22 height 22
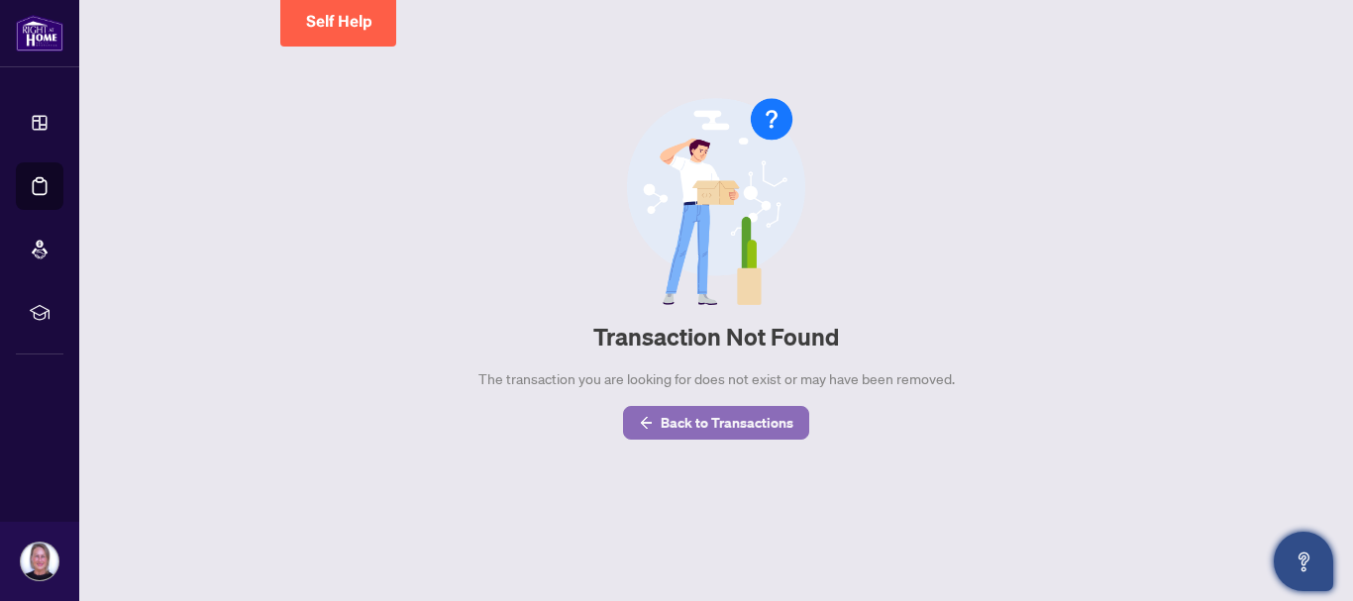
click at [689, 416] on span "Back to Transactions" at bounding box center [727, 423] width 133 height 32
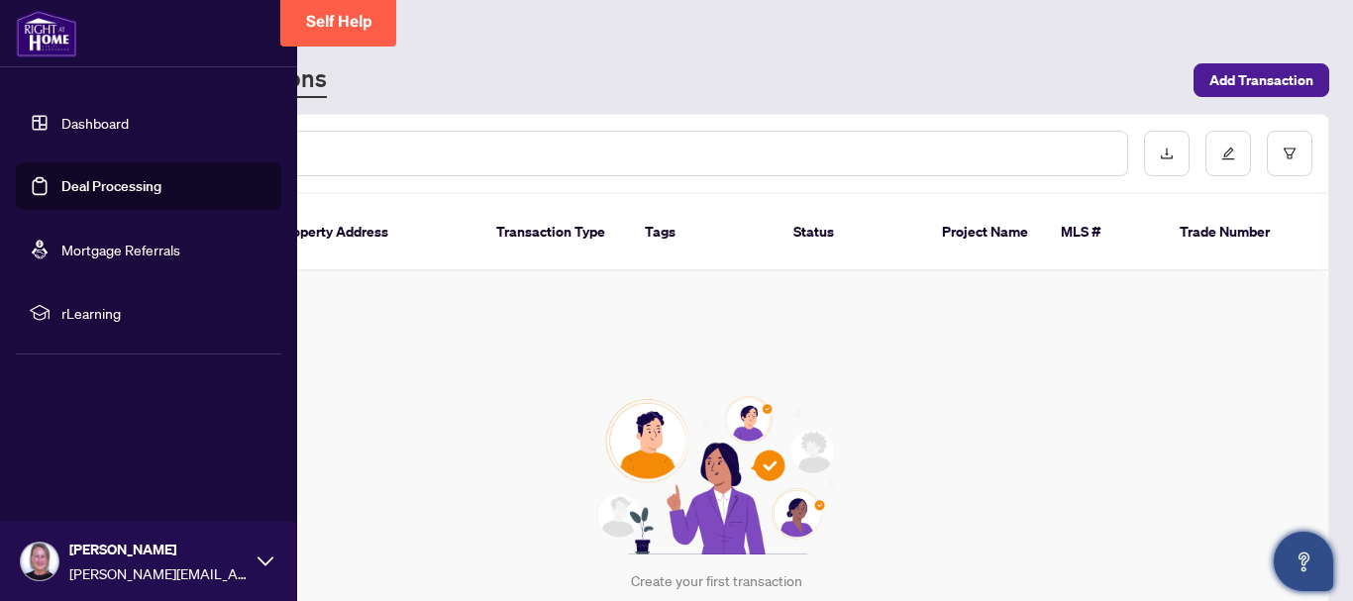
click at [108, 124] on link "Dashboard" at bounding box center [94, 123] width 67 height 18
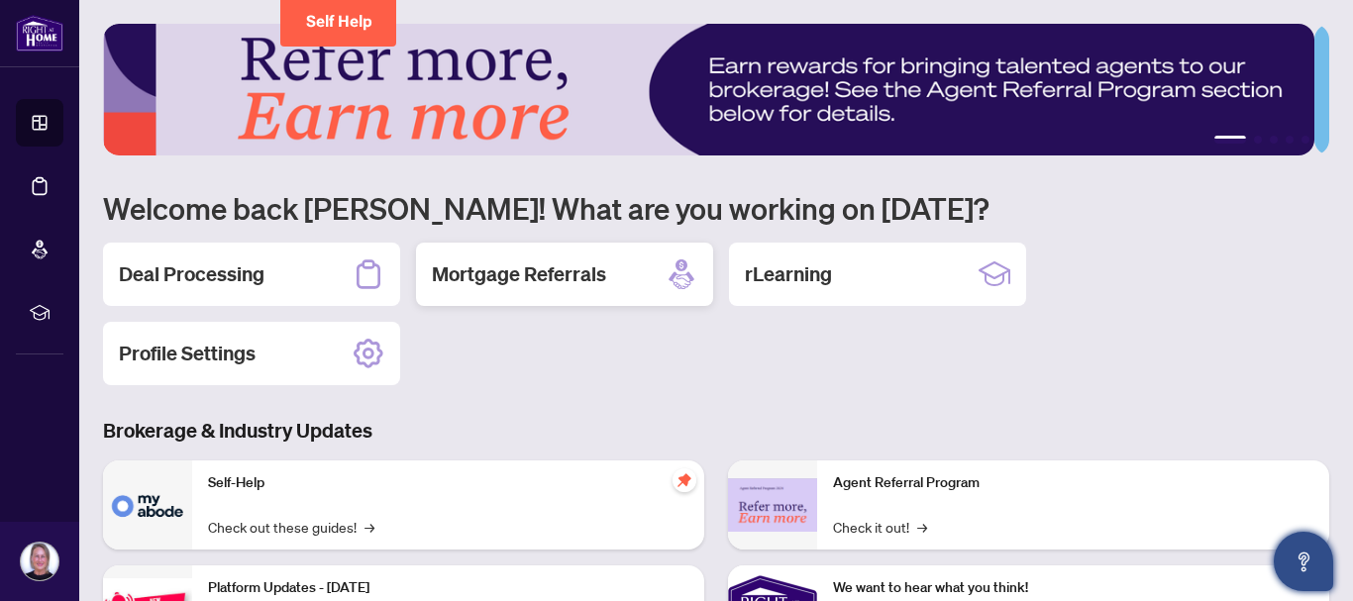
click at [533, 276] on h2 "Mortgage Referrals" at bounding box center [519, 275] width 174 height 28
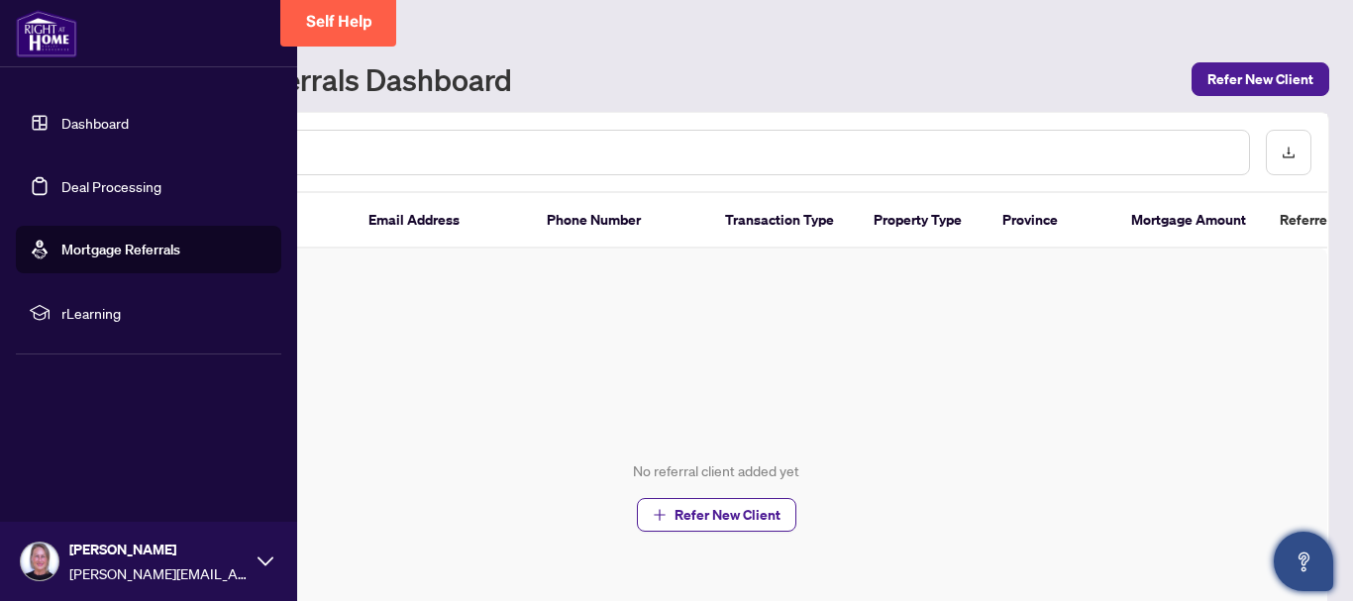
click at [108, 118] on link "Dashboard" at bounding box center [94, 123] width 67 height 18
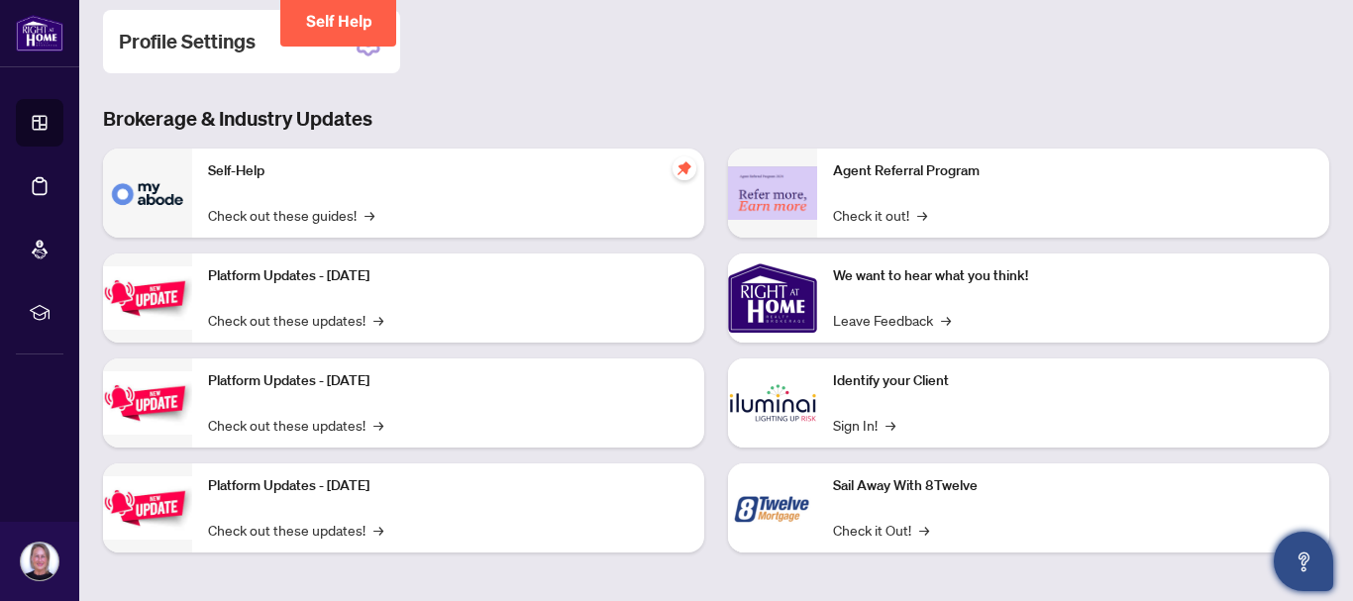
scroll to position [315, 0]
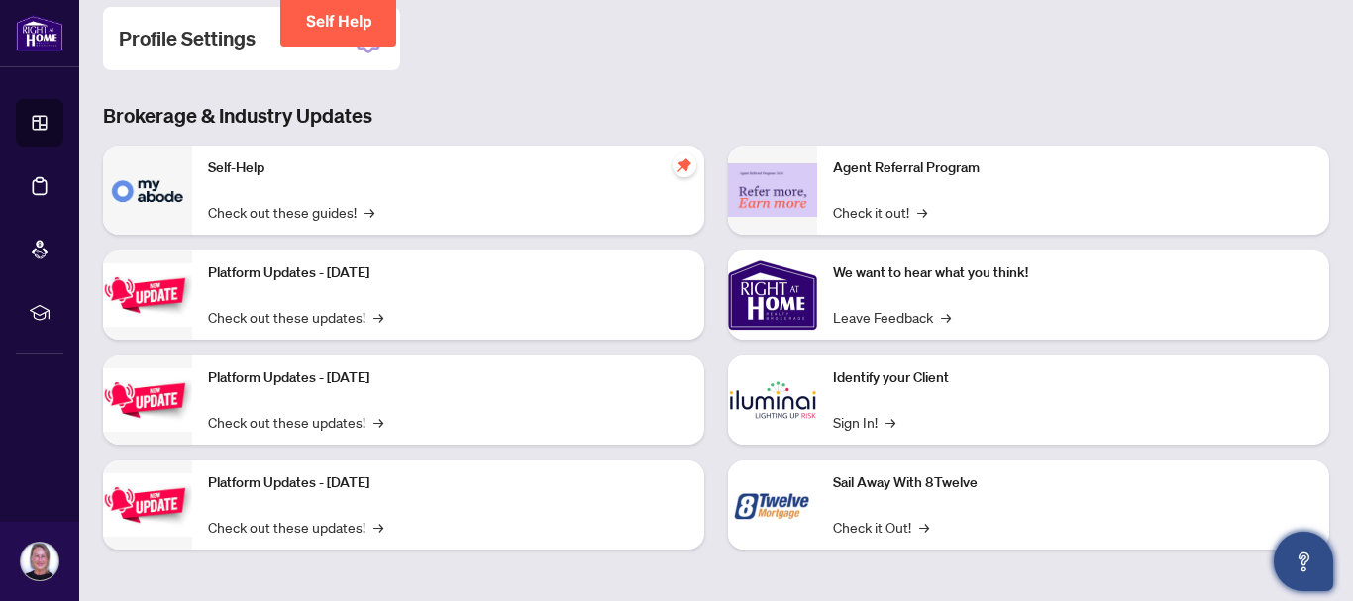
click at [859, 380] on p "Identify your Client" at bounding box center [1073, 379] width 481 height 22
click at [841, 419] on link "Sign In! →" at bounding box center [864, 422] width 62 height 22
click at [322, 311] on link "Check out these updates! →" at bounding box center [295, 317] width 175 height 22
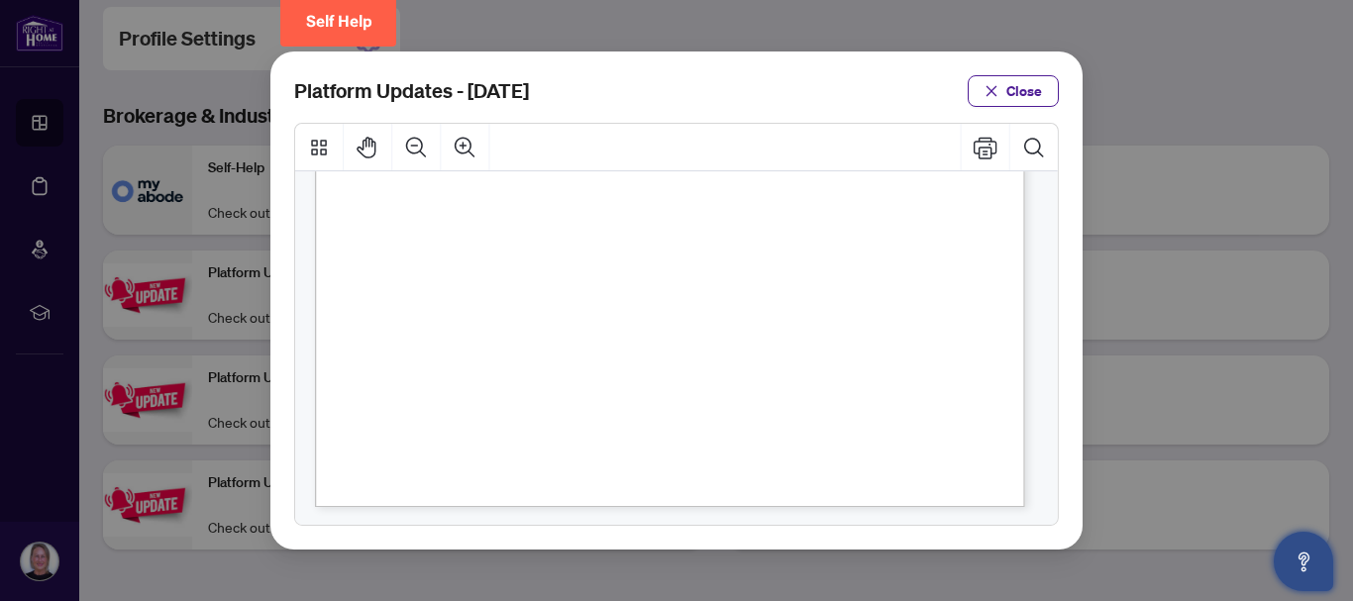
scroll to position [602, 0]
click at [977, 87] on span "Close" at bounding box center [1025, 91] width 36 height 32
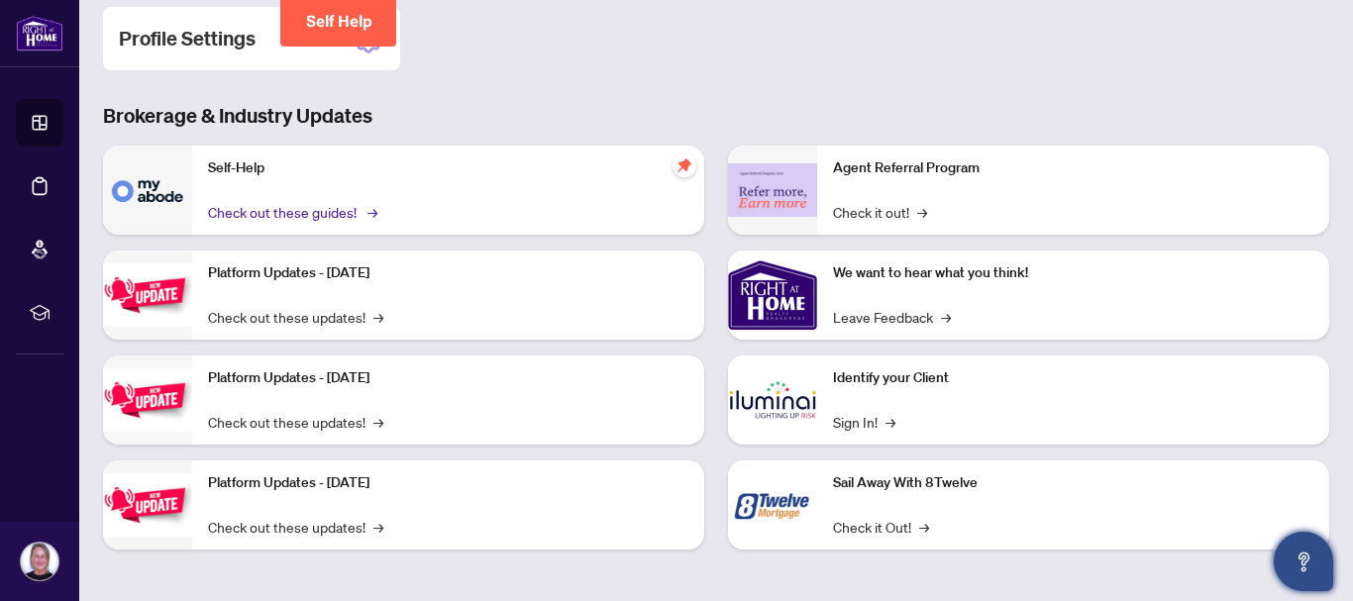
click at [308, 212] on link "Check out these guides! →" at bounding box center [291, 212] width 166 height 22
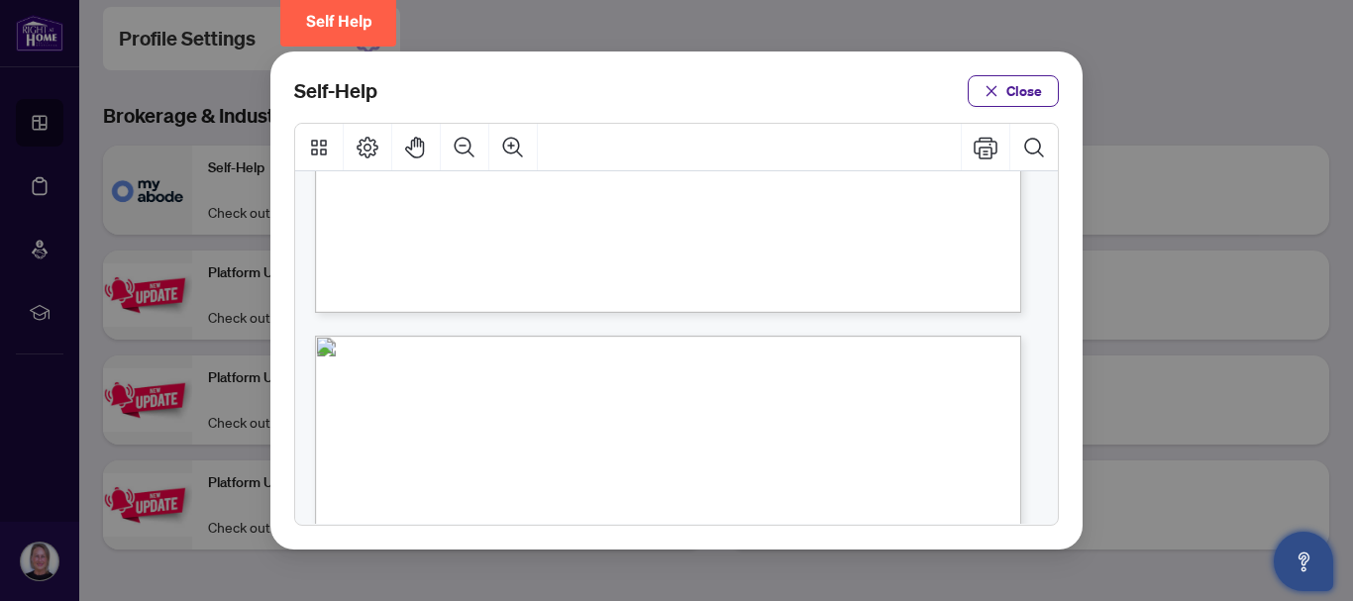
scroll to position [694, 0]
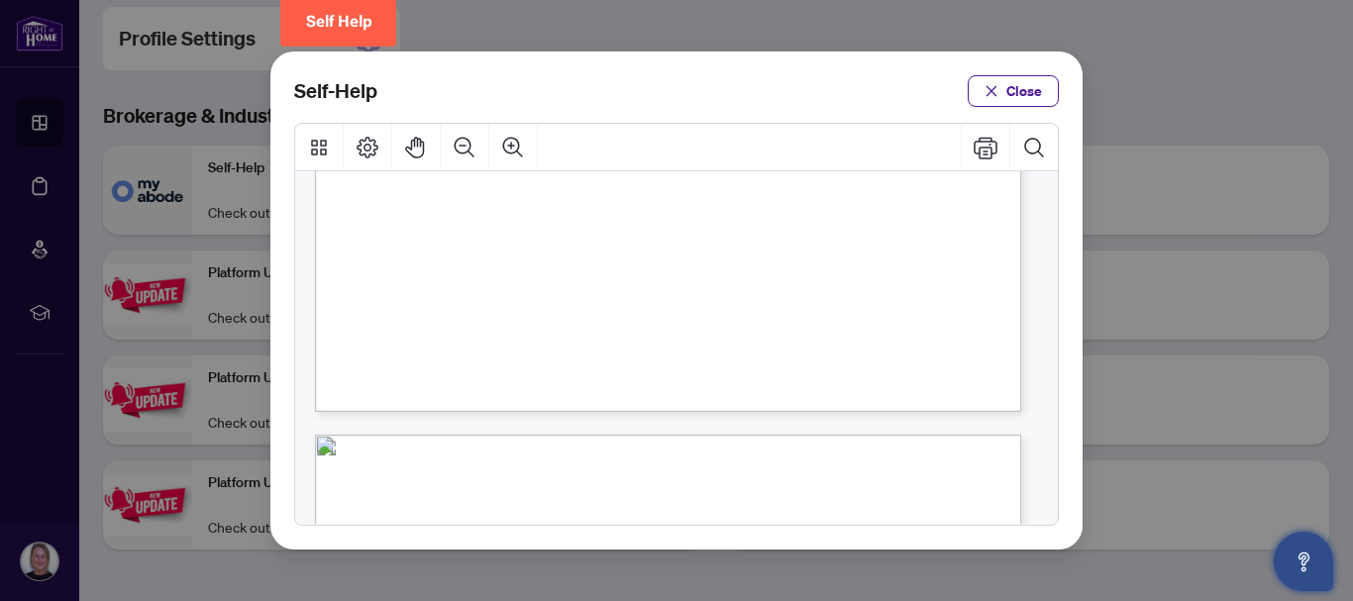
click at [695, 240] on span "PDF" at bounding box center [698, 237] width 27 height 20
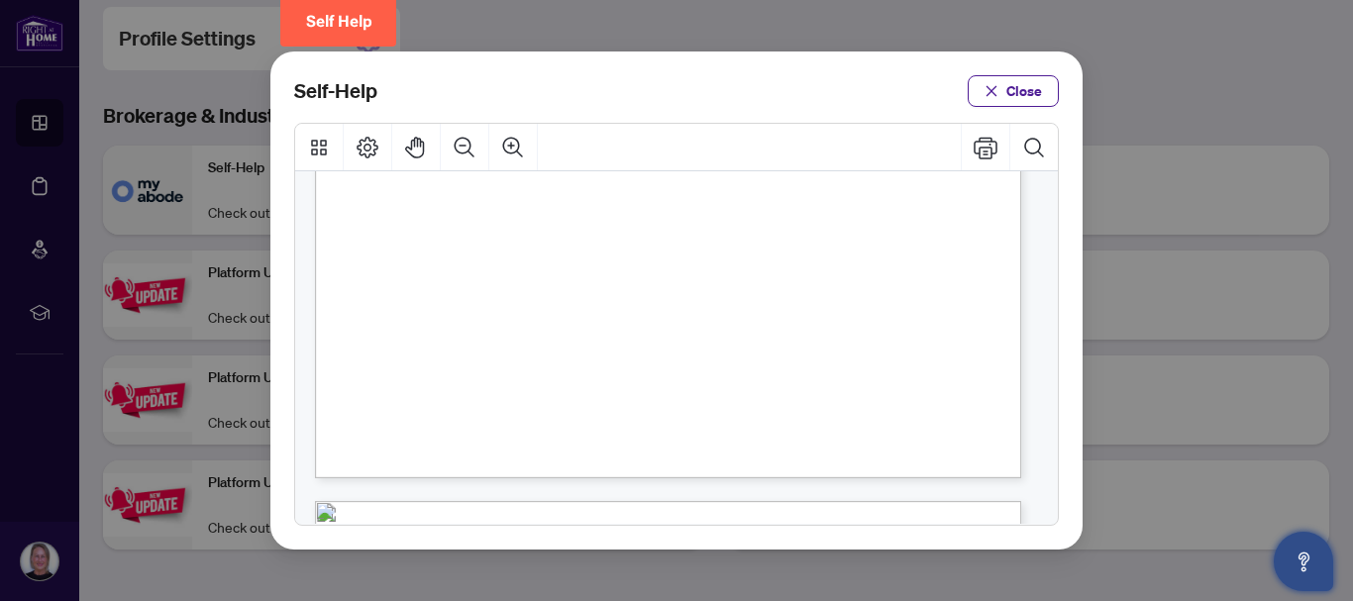
scroll to position [594, 0]
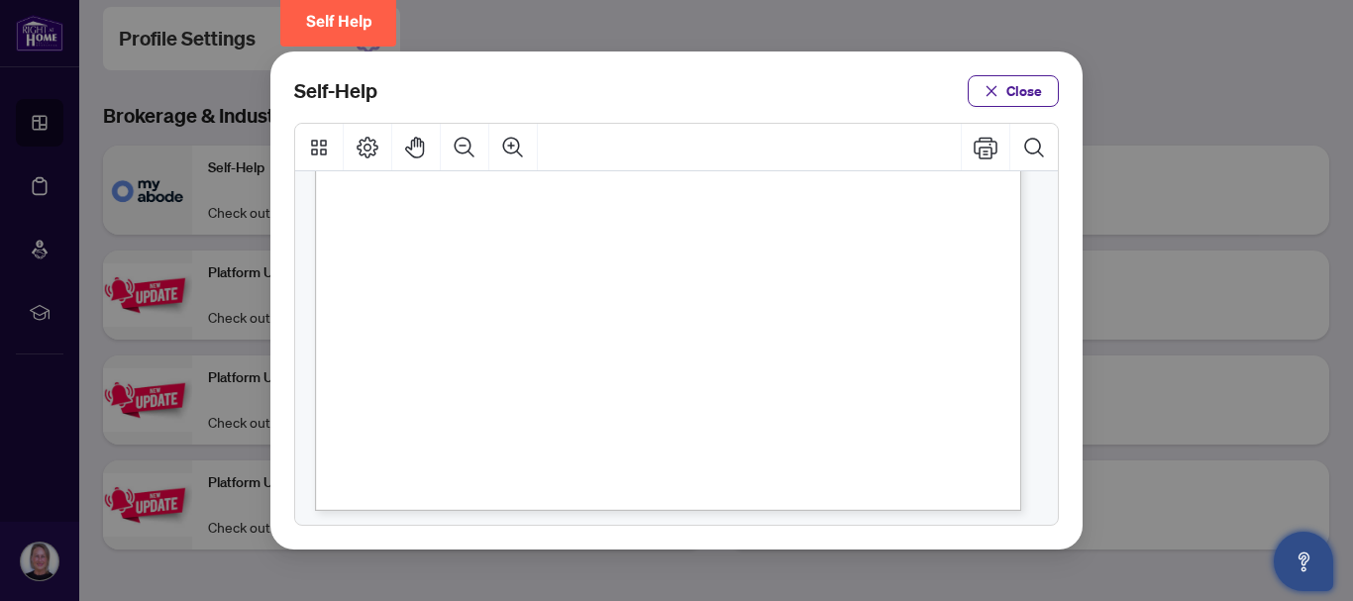
click at [745, 292] on span "PDF" at bounding box center [746, 291] width 27 height 20
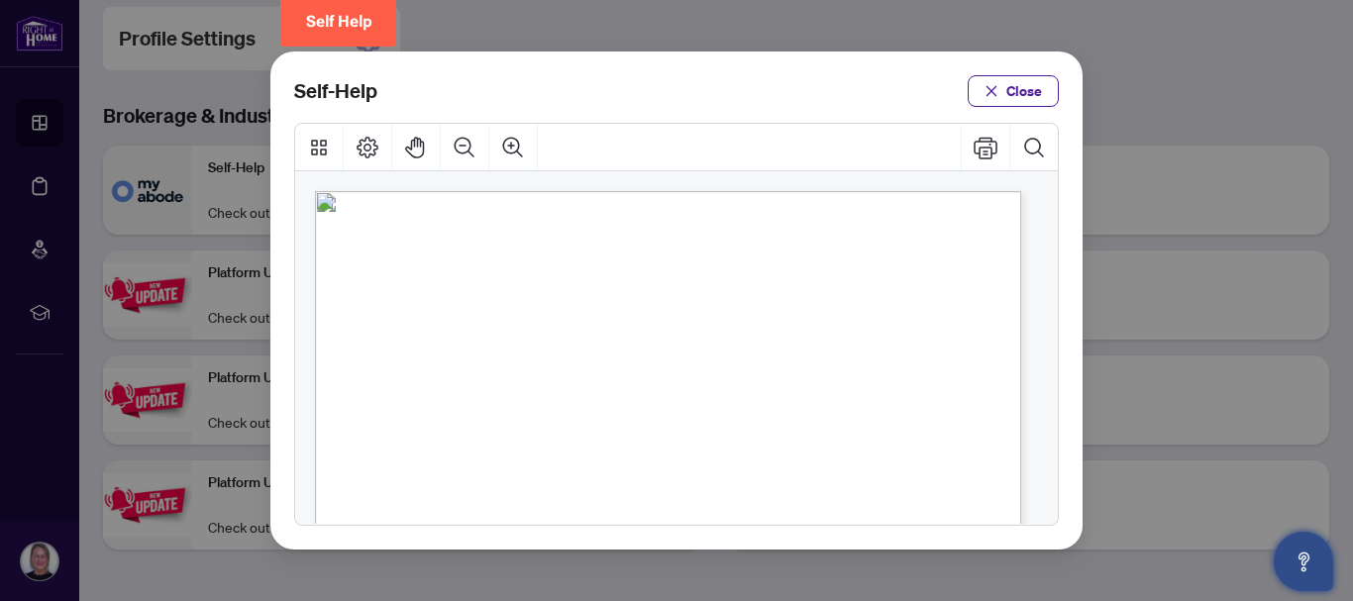
click at [662, 431] on span "PDF" at bounding box center [670, 436] width 27 height 20
click at [977, 90] on span "Close" at bounding box center [1025, 91] width 36 height 32
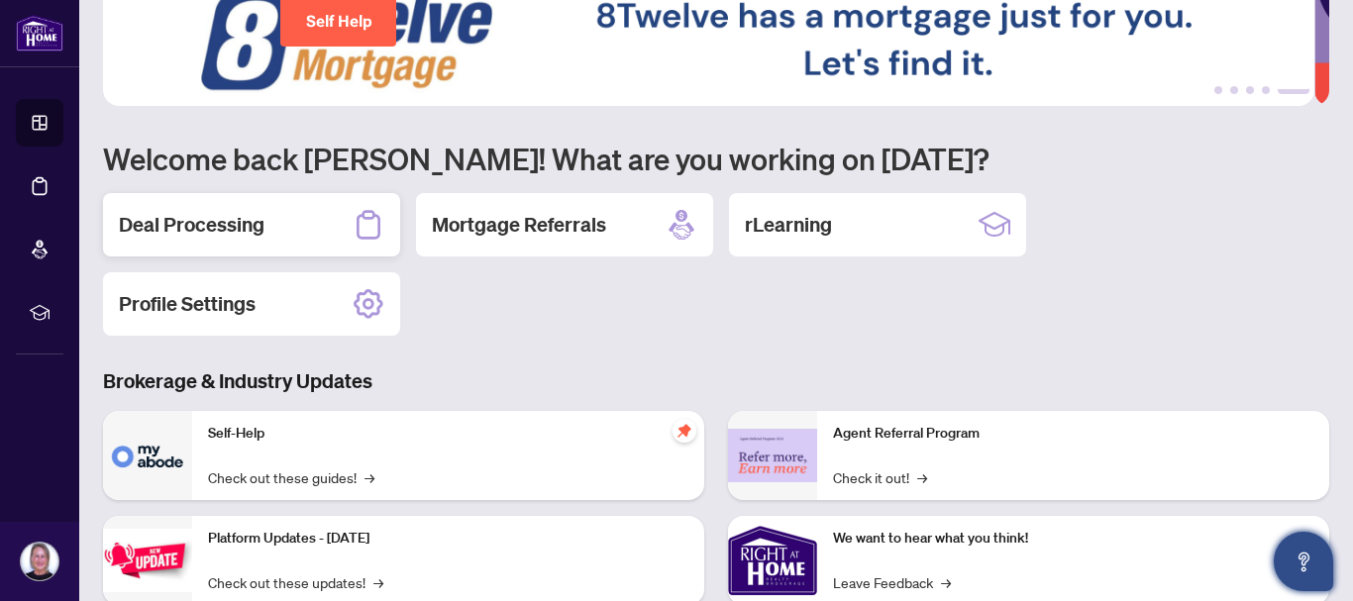
scroll to position [18, 0]
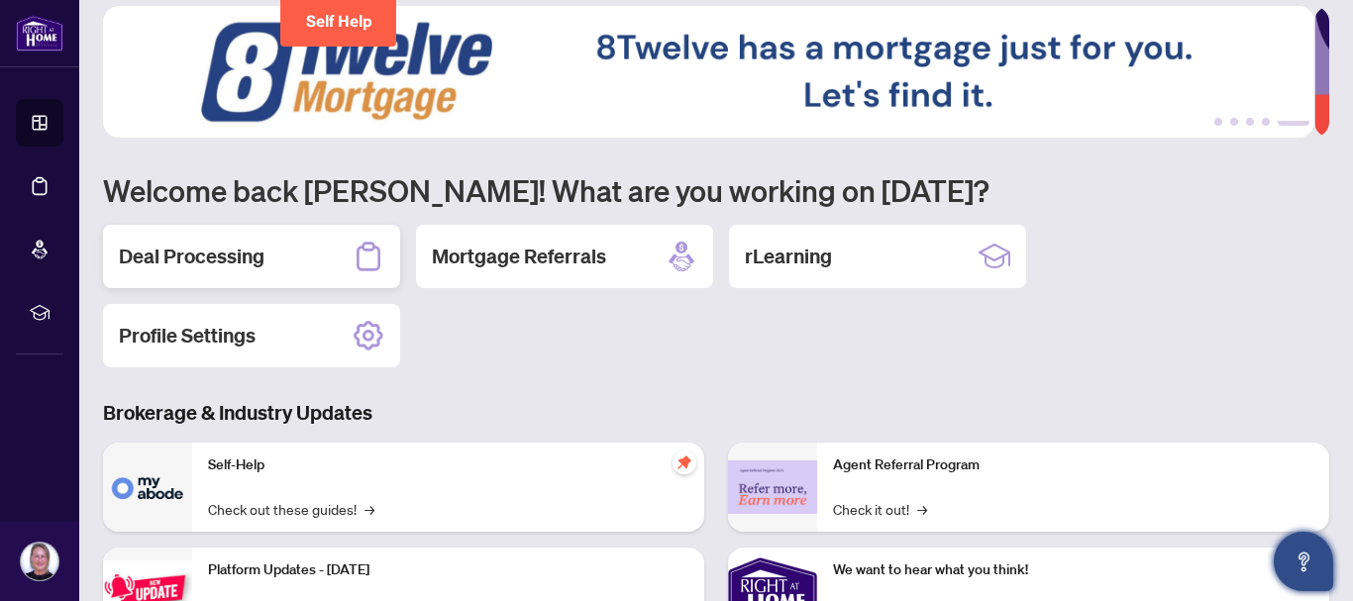
click at [243, 247] on h2 "Deal Processing" at bounding box center [192, 257] width 146 height 28
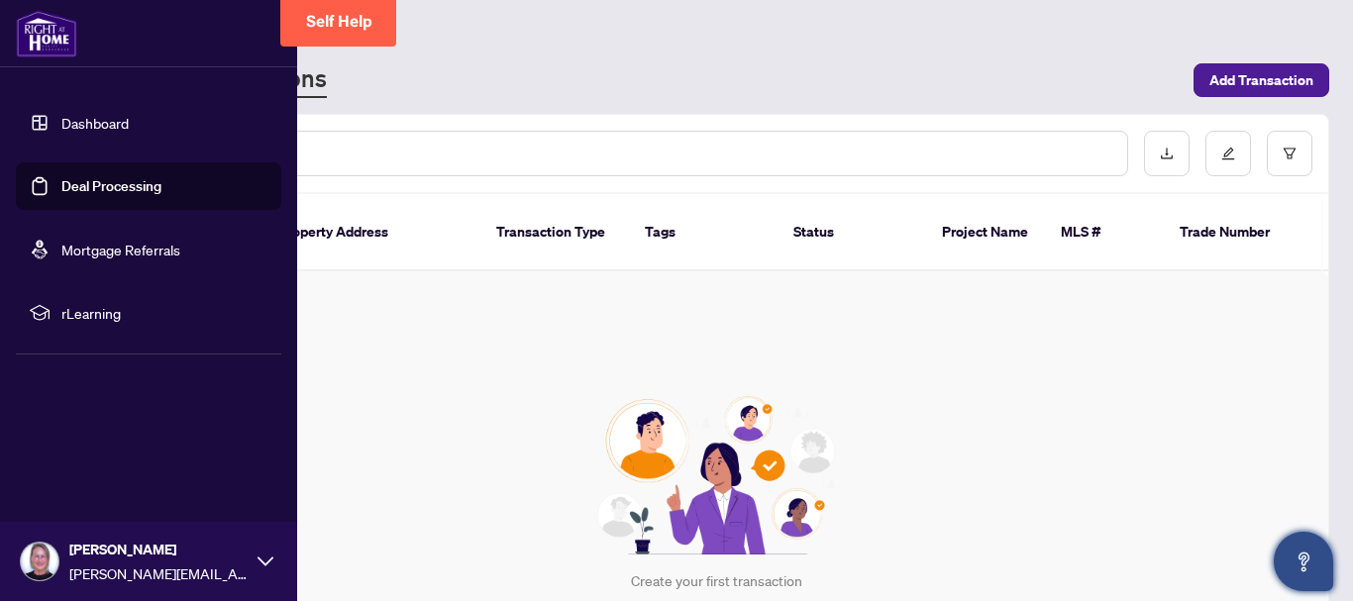
click at [108, 118] on link "Dashboard" at bounding box center [94, 123] width 67 height 18
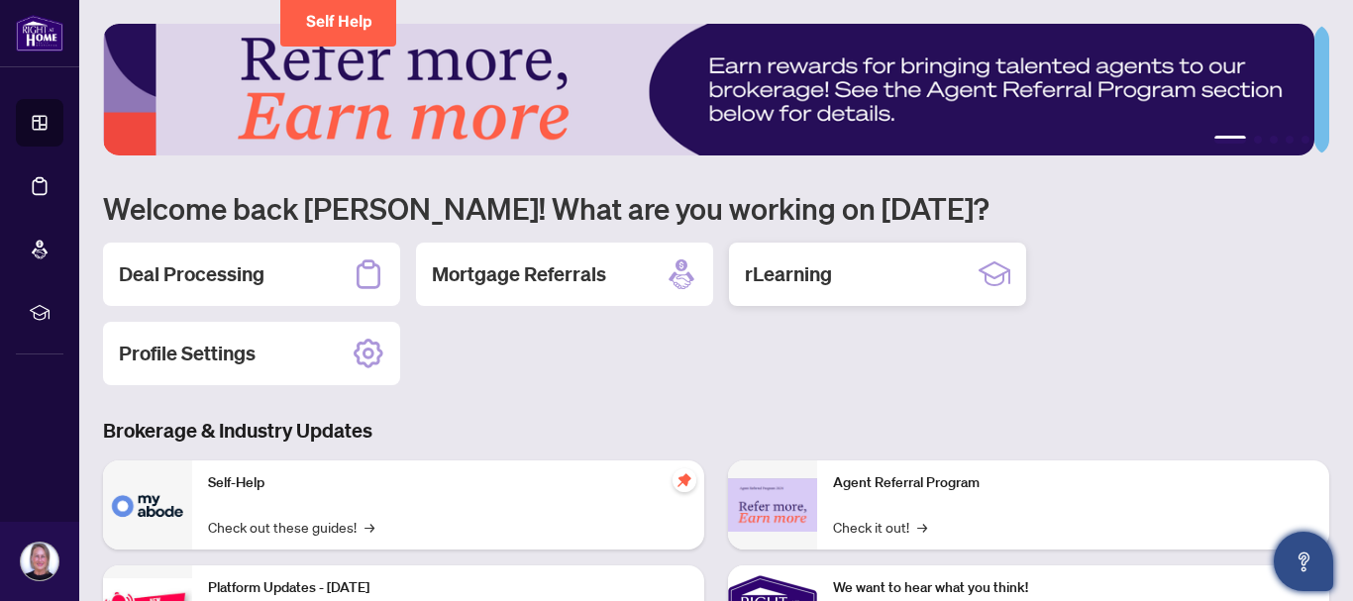
click at [804, 270] on h2 "rLearning" at bounding box center [788, 275] width 87 height 28
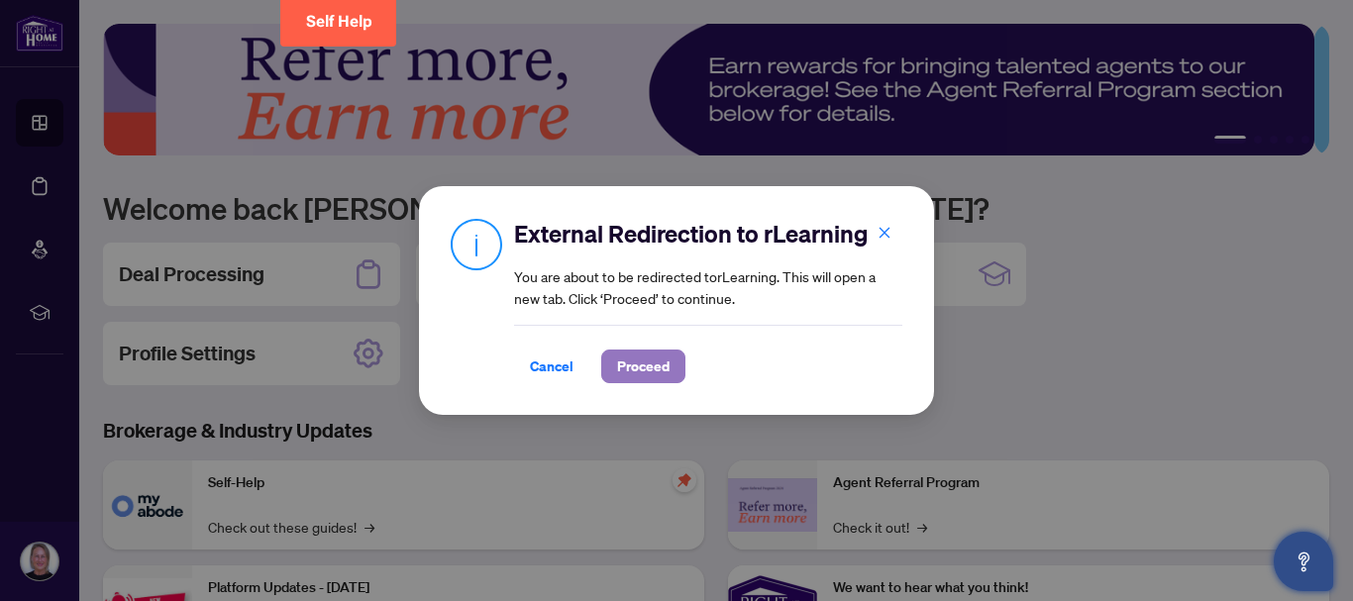
click at [625, 361] on span "Proceed" at bounding box center [643, 367] width 53 height 32
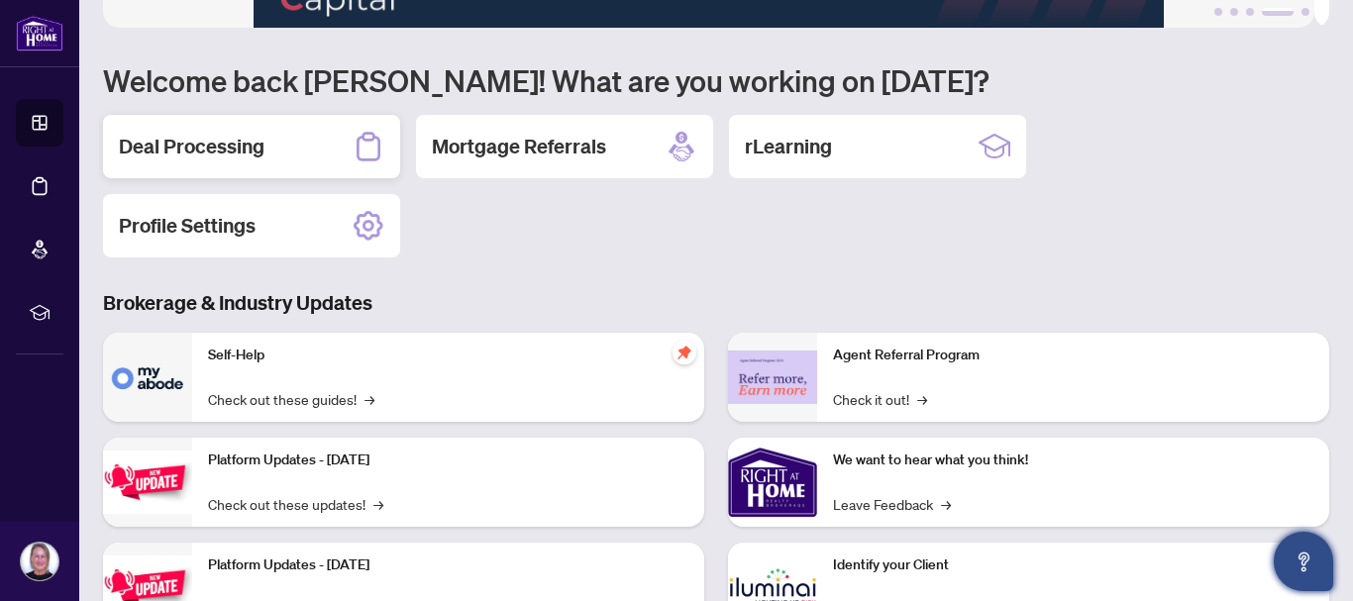
scroll to position [99, 0]
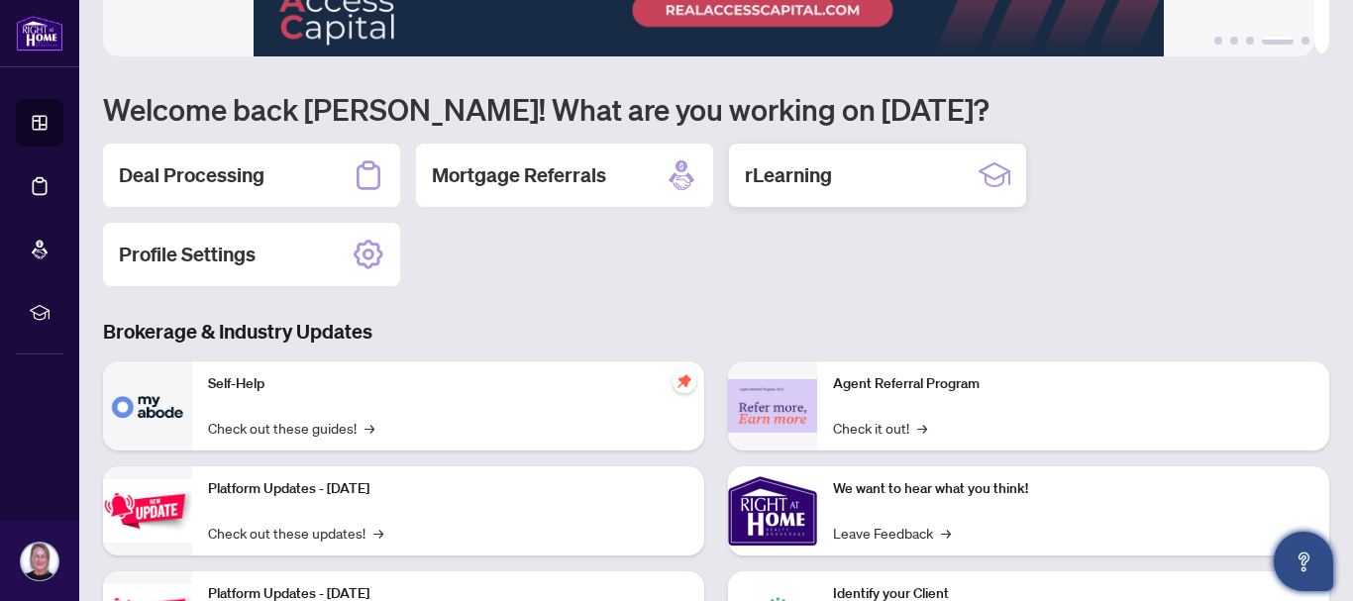
click at [820, 176] on h2 "rLearning" at bounding box center [788, 175] width 87 height 28
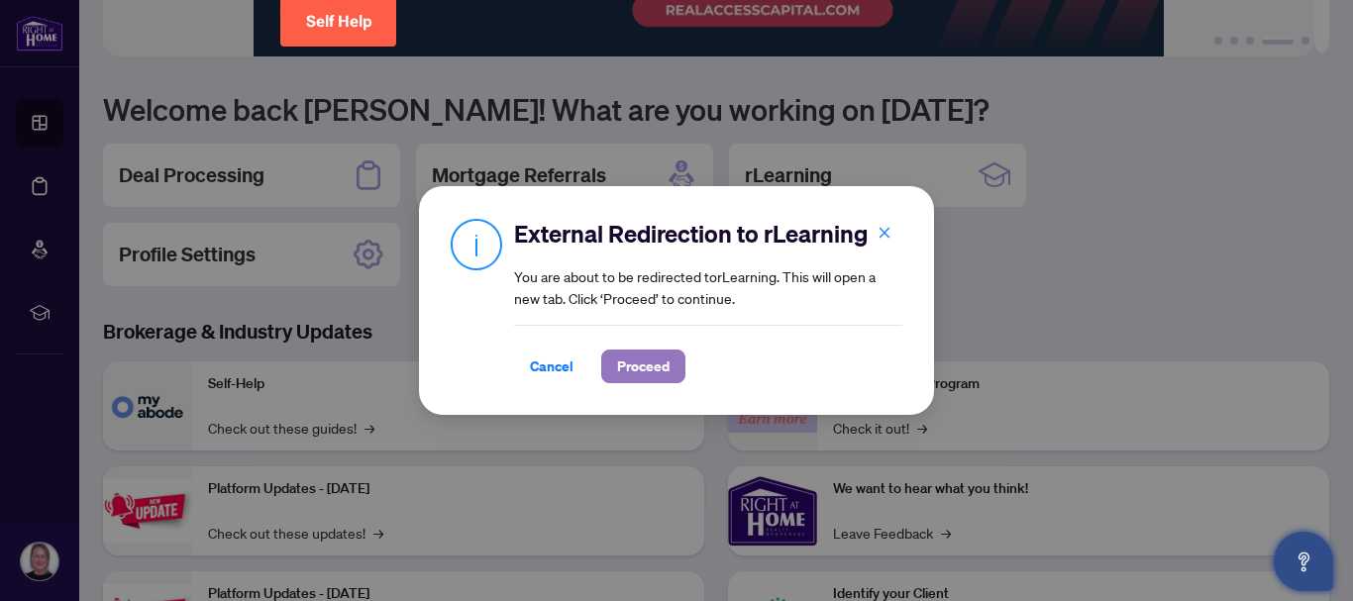
click at [630, 365] on span "Proceed" at bounding box center [643, 367] width 53 height 32
